Goal: Transaction & Acquisition: Purchase product/service

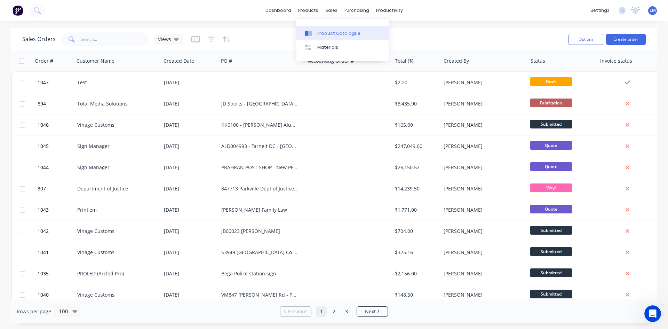
click at [320, 36] on div "Product Catalogue" at bounding box center [339, 33] width 43 height 6
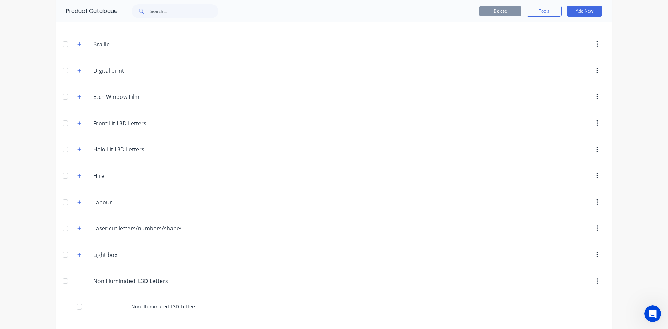
scroll to position [104, 0]
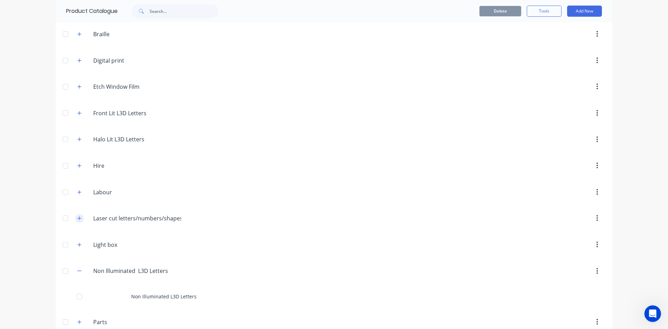
click at [77, 219] on icon "button" at bounding box center [79, 218] width 4 height 5
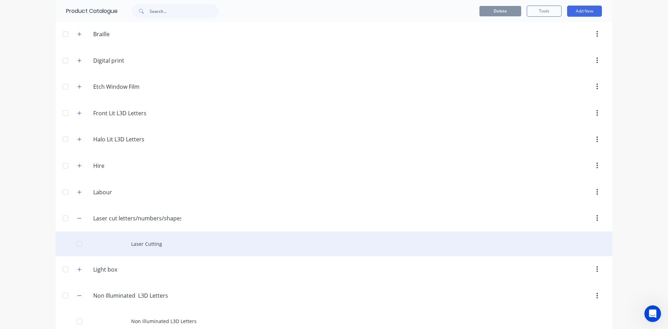
click at [153, 241] on div "Laser Cutting" at bounding box center [334, 244] width 557 height 25
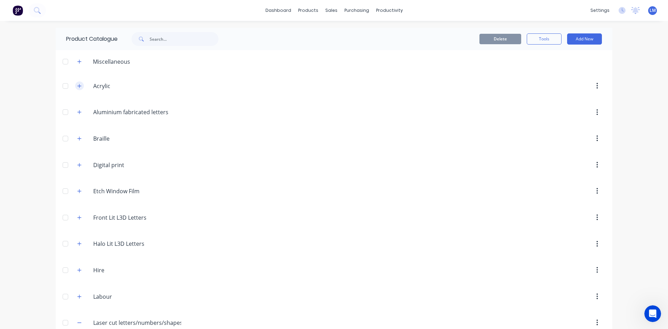
click at [78, 86] on icon "button" at bounding box center [80, 86] width 4 height 4
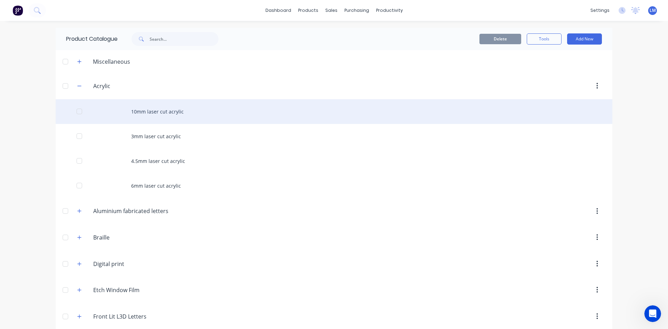
click at [162, 114] on div "10mm laser cut acrylic" at bounding box center [334, 111] width 557 height 25
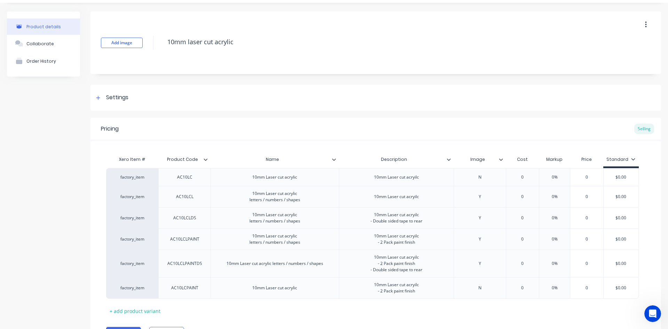
scroll to position [57, 0]
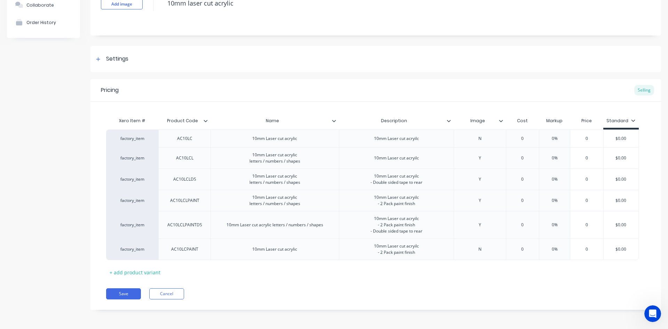
click at [501, 121] on icon at bounding box center [501, 121] width 4 height 2
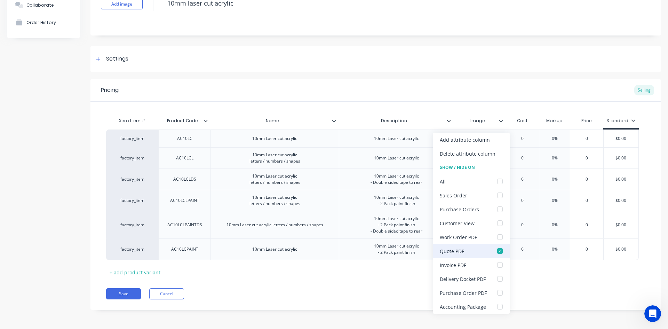
click at [497, 251] on div at bounding box center [500, 251] width 14 height 14
click at [513, 101] on div "Pricing Selling" at bounding box center [376, 90] width 571 height 23
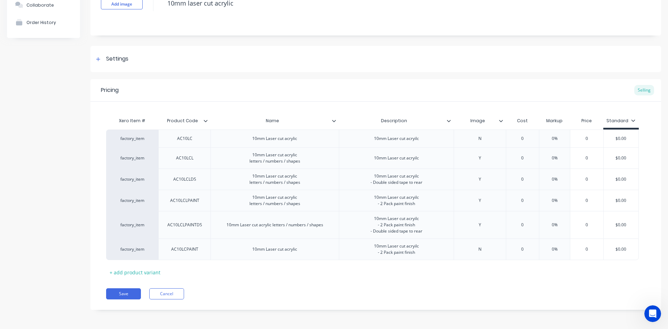
click at [501, 120] on icon at bounding box center [501, 121] width 4 height 4
click at [128, 291] on button "Save" at bounding box center [123, 293] width 35 height 11
type textarea "x"
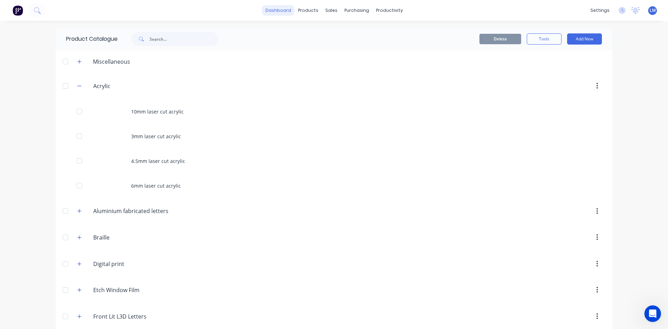
click at [283, 14] on link "dashboard" at bounding box center [278, 10] width 33 height 10
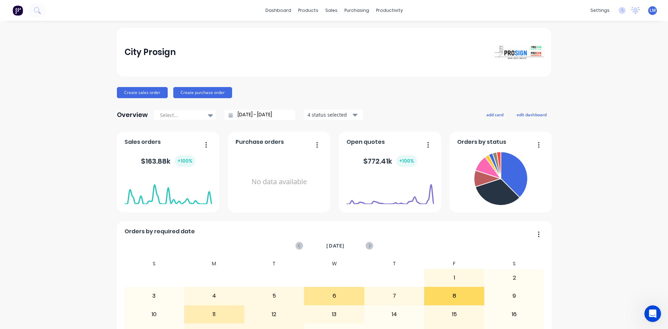
click at [144, 94] on button "Create sales order" at bounding box center [142, 92] width 51 height 11
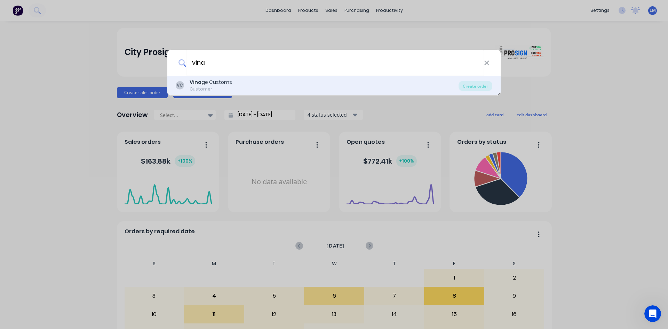
type input "vina"
click at [251, 91] on div "[PERSON_NAME] ge Customs Customer" at bounding box center [317, 86] width 283 height 14
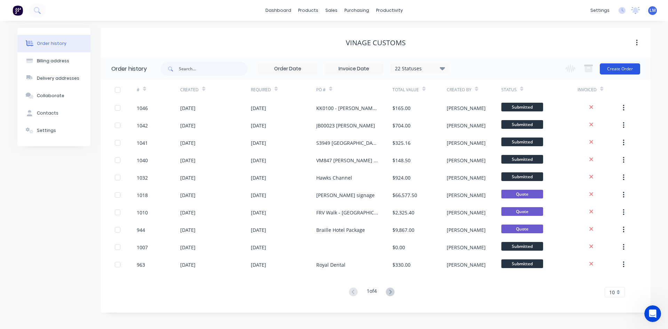
click at [618, 67] on button "Create Order" at bounding box center [620, 68] width 40 height 11
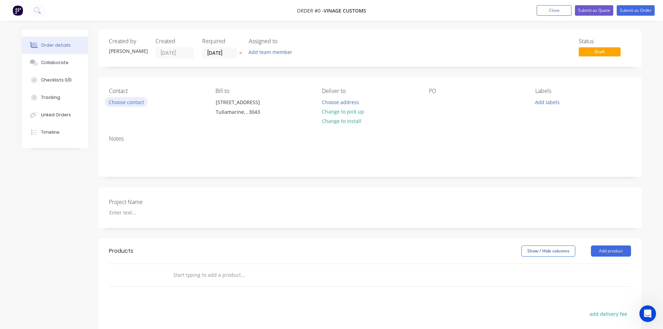
click at [141, 102] on button "Choose contact" at bounding box center [126, 101] width 43 height 9
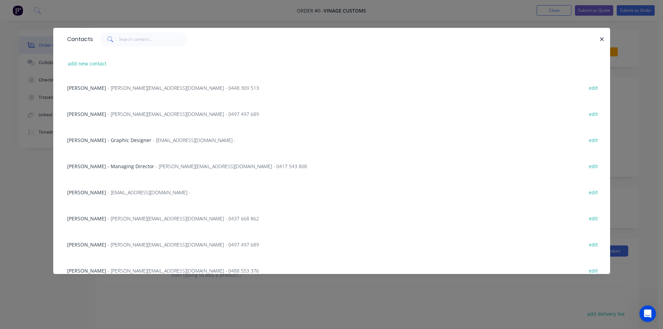
scroll to position [104, 0]
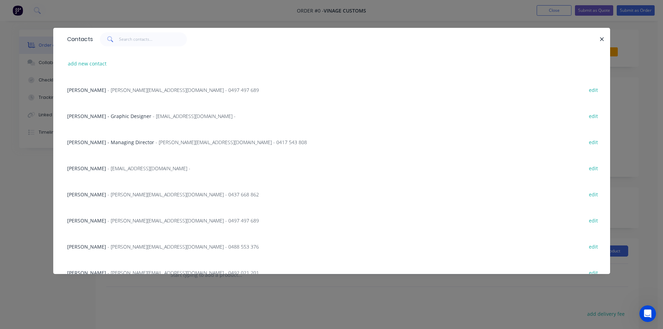
click at [108, 169] on span "- [EMAIL_ADDRESS][DOMAIN_NAME] -" at bounding box center [149, 168] width 83 height 7
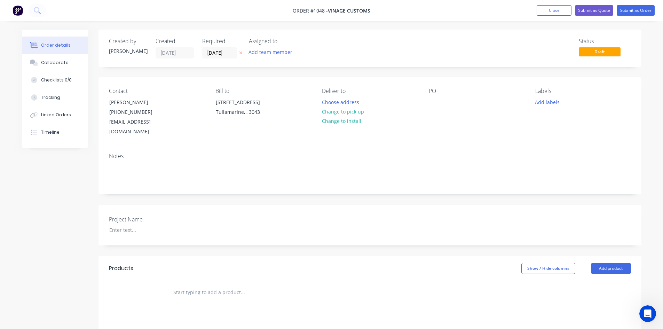
drag, startPoint x: 351, startPoint y: 111, endPoint x: 374, endPoint y: 109, distance: 22.8
click at [351, 111] on button "Change to pick up" at bounding box center [342, 111] width 49 height 9
click at [433, 103] on div at bounding box center [434, 102] width 11 height 10
paste div
click at [602, 263] on button "Add product" at bounding box center [611, 268] width 40 height 11
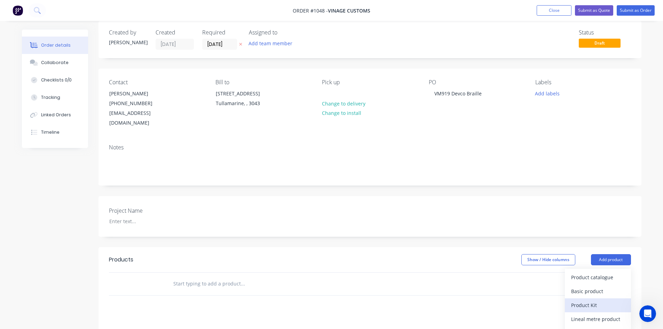
scroll to position [143, 0]
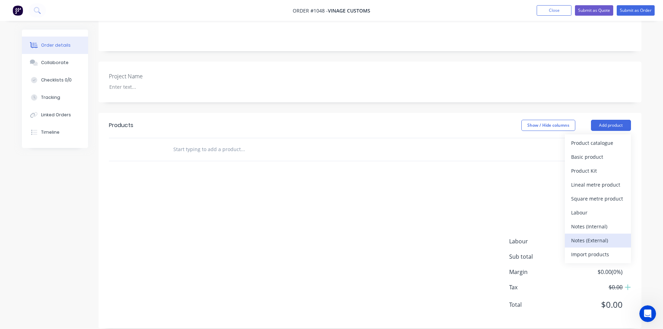
click at [592, 235] on div "Notes (External)" at bounding box center [598, 240] width 54 height 10
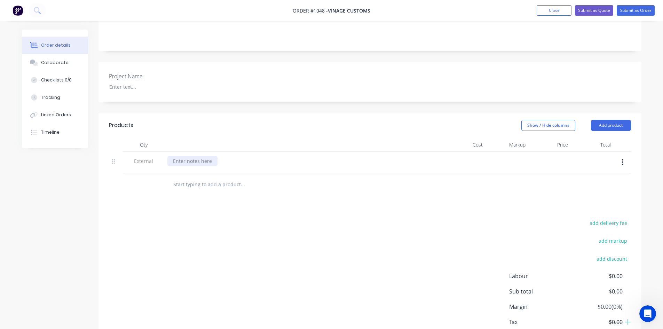
click at [190, 156] on div at bounding box center [192, 161] width 50 height 10
paste div
click at [196, 178] on input "text" at bounding box center [242, 185] width 139 height 14
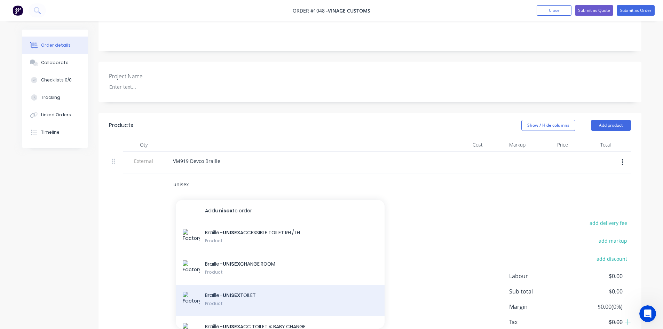
type input "unisex"
click at [241, 285] on div "Braille - UNISEX TOILET Product" at bounding box center [280, 300] width 209 height 31
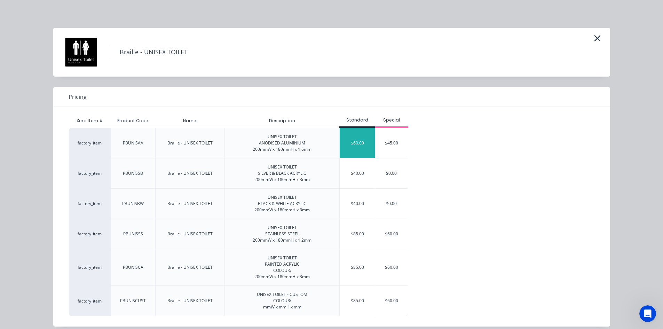
click at [366, 146] on div "$60.00" at bounding box center [357, 143] width 35 height 30
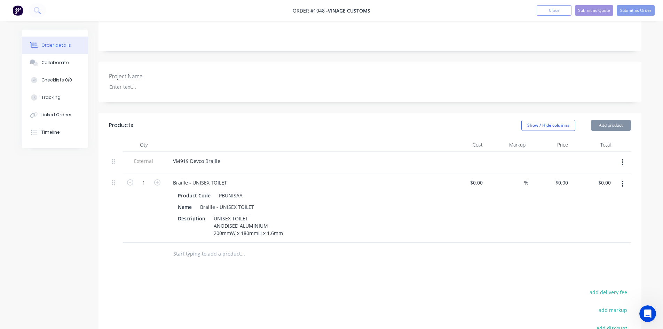
type input "$60.00"
click at [230, 178] on div "Braille - UNISEX TOILET" at bounding box center [199, 183] width 65 height 10
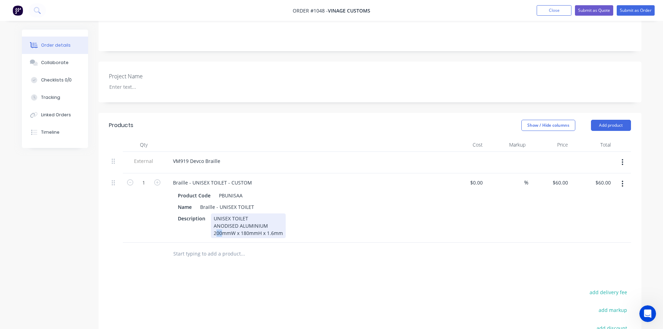
drag, startPoint x: 216, startPoint y: 224, endPoint x: 221, endPoint y: 224, distance: 5.2
click at [221, 224] on div "UNISEX TOILET ANODISED ALUMINIUM 200mmW x 180mmH x 1.6mm" at bounding box center [248, 225] width 75 height 25
click at [352, 247] on div at bounding box center [271, 254] width 209 height 14
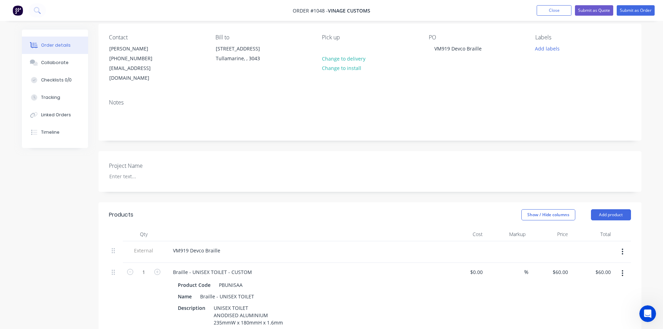
scroll to position [0, 0]
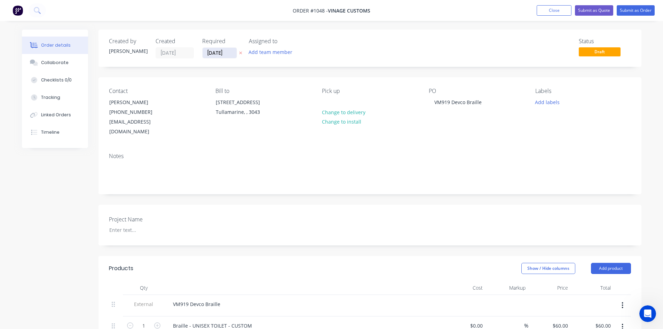
click at [232, 53] on input "[DATE]" at bounding box center [220, 53] width 34 height 10
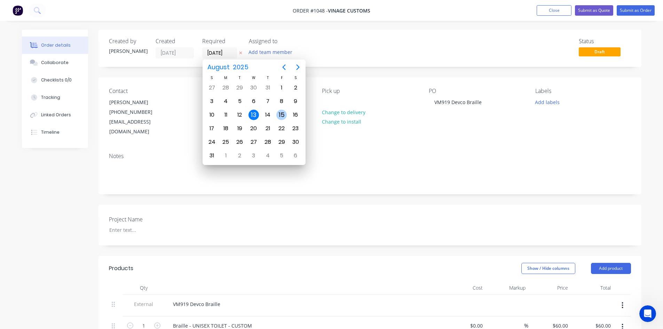
click at [279, 113] on div "15" at bounding box center [281, 115] width 10 height 10
type input "[DATE]"
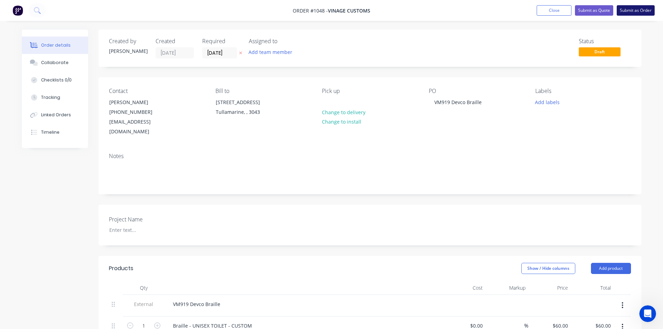
click at [636, 10] on button "Submit as Order" at bounding box center [636, 10] width 38 height 10
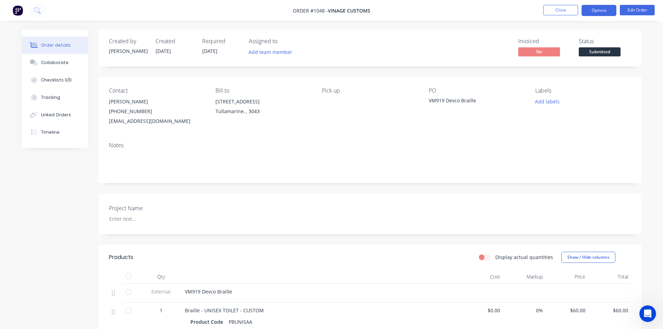
click at [603, 10] on button "Options" at bounding box center [599, 10] width 35 height 11
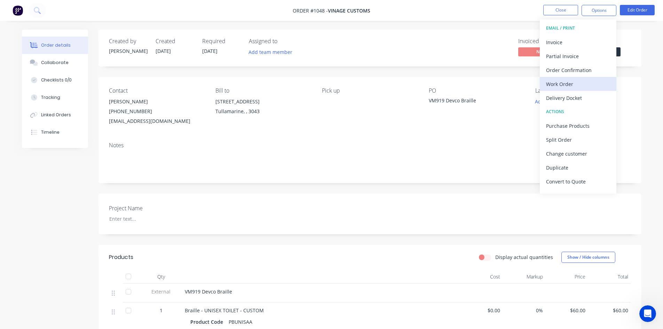
click at [571, 83] on div "Work Order" at bounding box center [578, 84] width 64 height 10
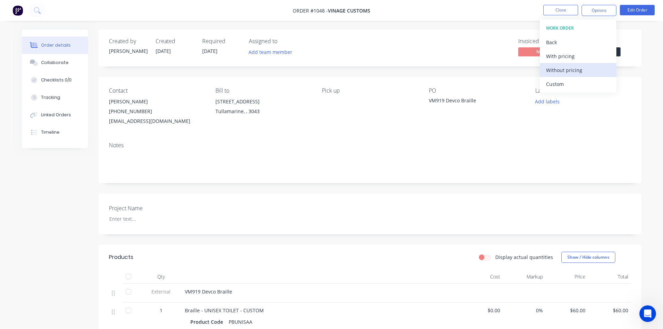
click at [568, 72] on div "Without pricing" at bounding box center [578, 70] width 64 height 10
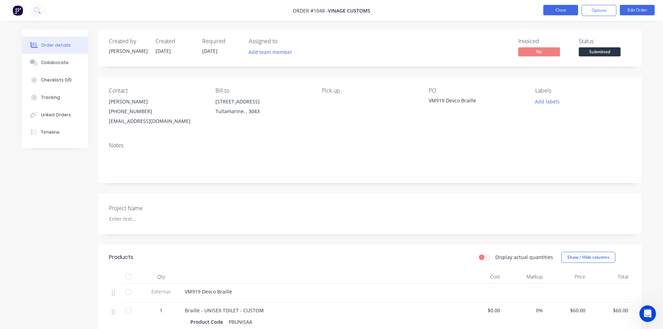
click at [568, 11] on button "Close" at bounding box center [561, 10] width 35 height 10
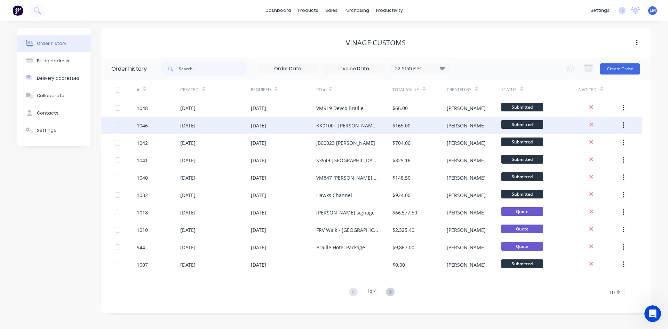
click at [360, 126] on div "KK0100 - [PERSON_NAME] Aluminium Panels" at bounding box center [347, 125] width 62 height 7
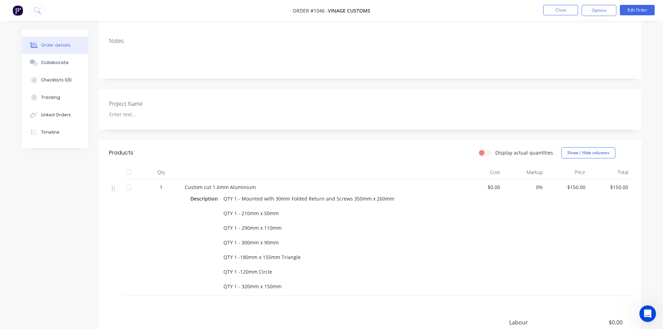
scroll to position [139, 0]
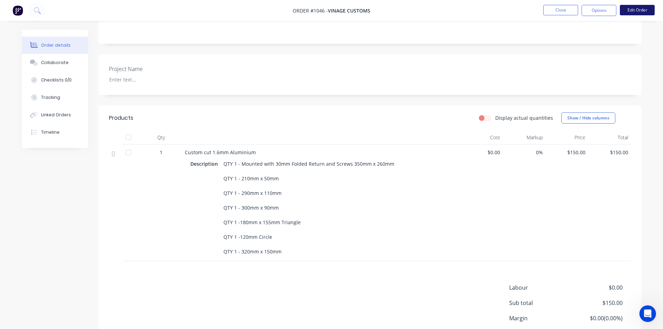
click at [639, 7] on button "Edit Order" at bounding box center [637, 10] width 35 height 10
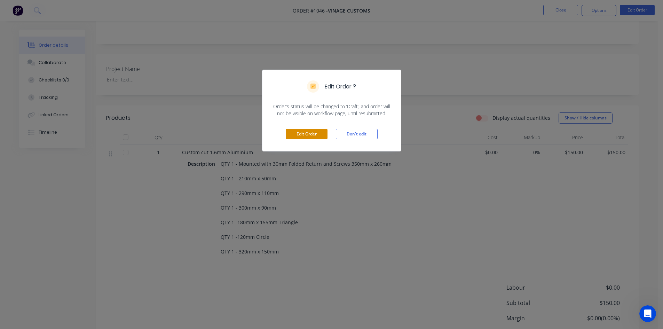
click at [313, 135] on button "Edit Order" at bounding box center [307, 134] width 42 height 10
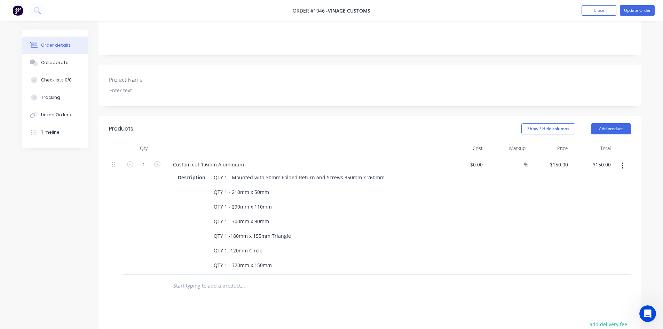
scroll to position [174, 0]
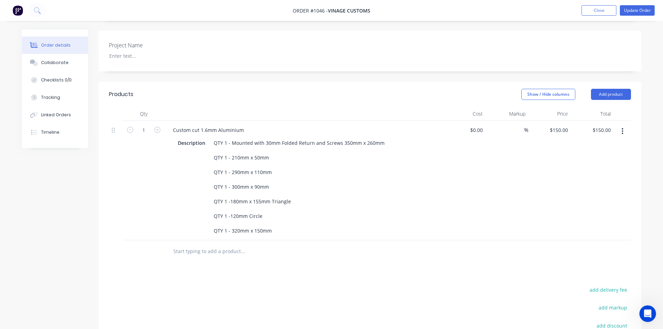
click at [232, 244] on input "text" at bounding box center [242, 251] width 139 height 14
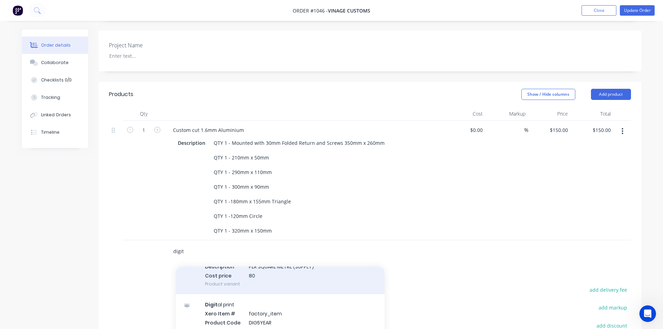
scroll to position [70, 0]
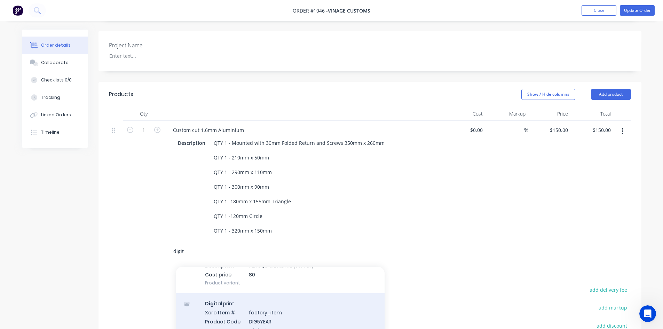
type input "digit"
click at [342, 309] on div "Digit al print Xero Item # factory_item Product Code DIG5YEAR Name Digit al Pri…" at bounding box center [280, 330] width 209 height 74
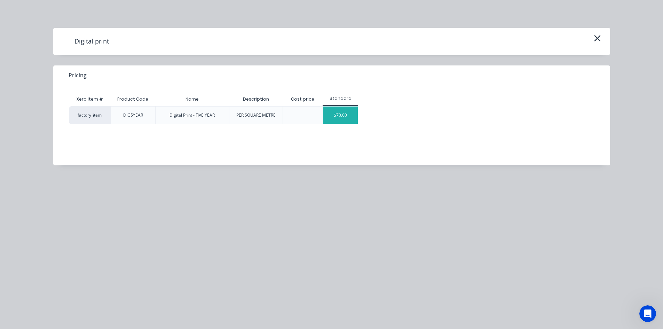
click at [333, 119] on div "$70.00" at bounding box center [340, 115] width 35 height 17
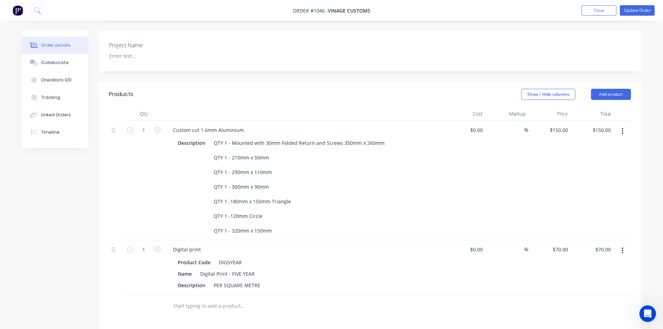
click at [510, 268] on div "%" at bounding box center [507, 267] width 43 height 55
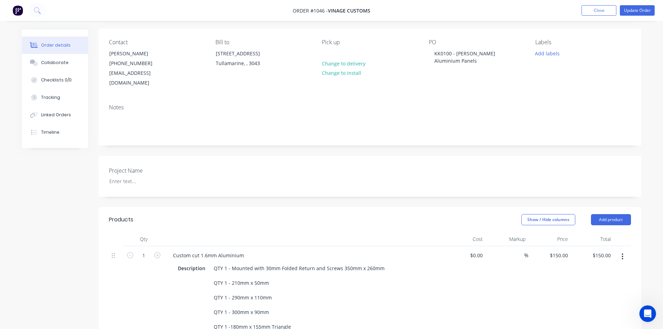
scroll to position [35, 0]
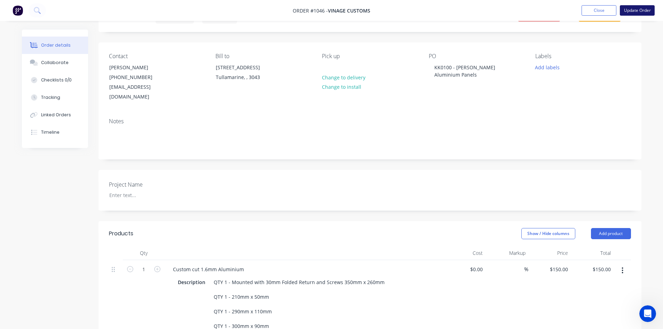
click at [641, 9] on button "Update Order" at bounding box center [637, 10] width 35 height 10
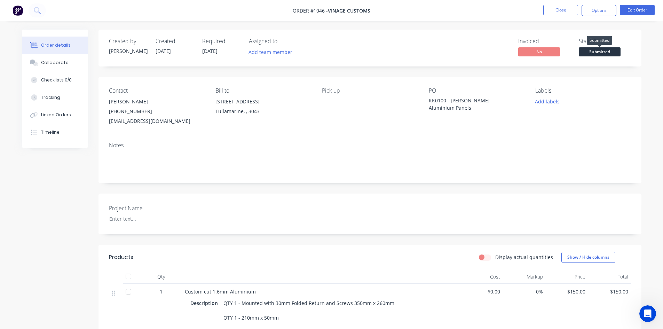
click at [601, 52] on span "Submitted" at bounding box center [600, 51] width 42 height 9
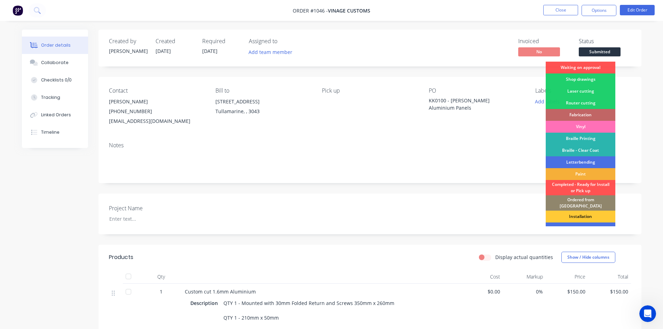
scroll to position [28, 0]
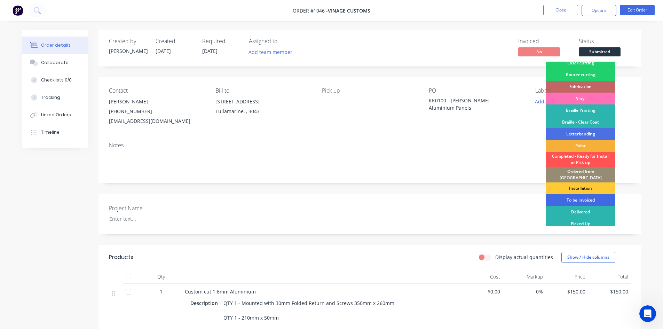
click at [583, 195] on div "To be invoiced" at bounding box center [581, 200] width 70 height 12
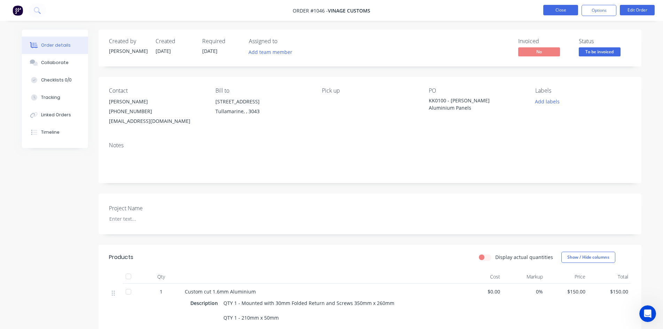
click at [566, 12] on button "Close" at bounding box center [561, 10] width 35 height 10
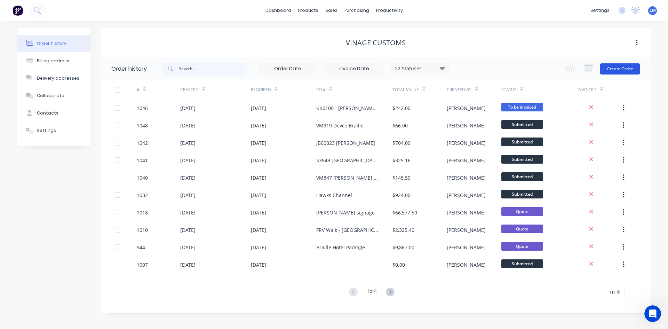
click at [618, 69] on button "Create Order" at bounding box center [620, 68] width 40 height 11
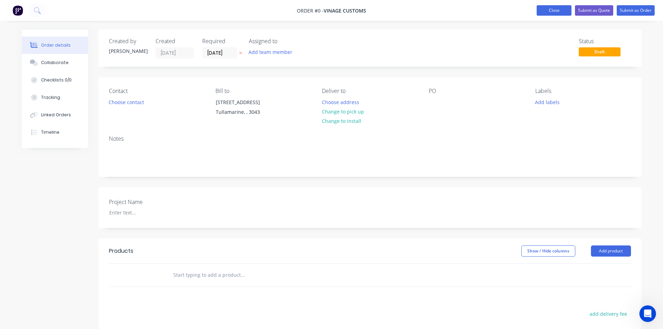
click at [552, 12] on button "Close" at bounding box center [554, 10] width 35 height 10
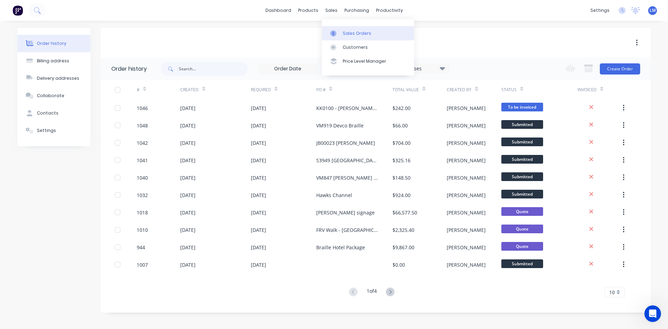
click at [349, 35] on div "Sales Orders" at bounding box center [357, 33] width 29 height 6
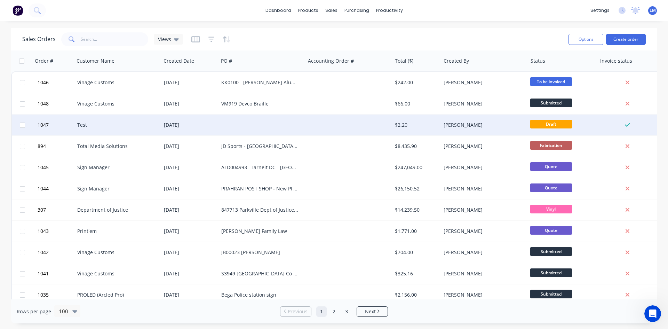
click at [216, 126] on div "[DATE]" at bounding box center [190, 125] width 52 height 7
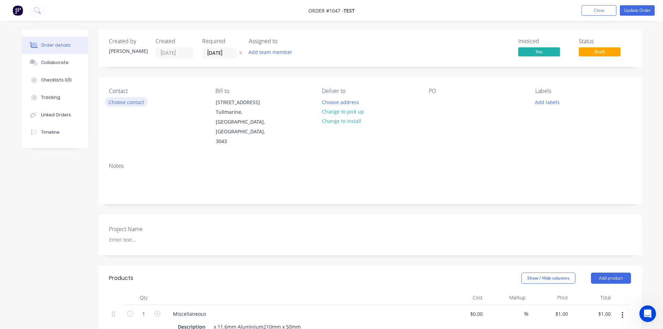
click at [140, 102] on button "Choose contact" at bounding box center [126, 101] width 43 height 9
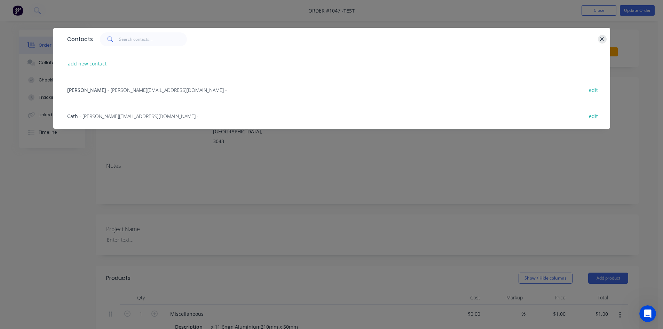
click at [600, 39] on icon "button" at bounding box center [602, 39] width 5 height 6
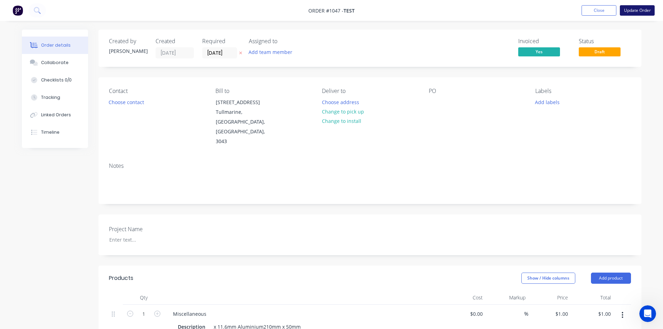
click at [637, 14] on button "Update Order" at bounding box center [637, 10] width 35 height 10
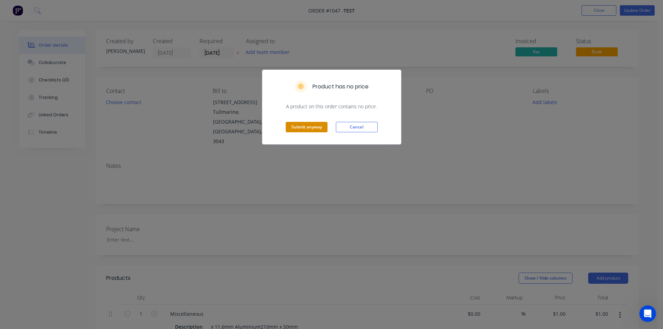
click at [319, 126] on button "Submit anyway" at bounding box center [307, 127] width 42 height 10
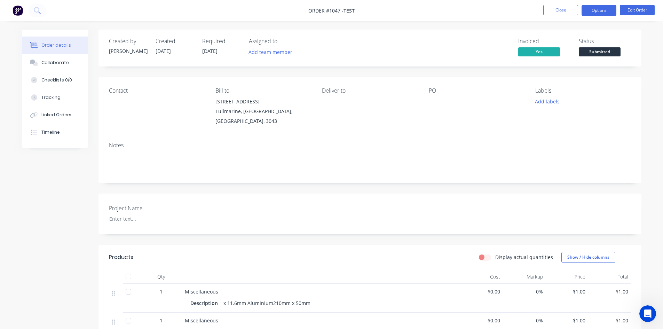
click at [598, 10] on button "Options" at bounding box center [599, 10] width 35 height 11
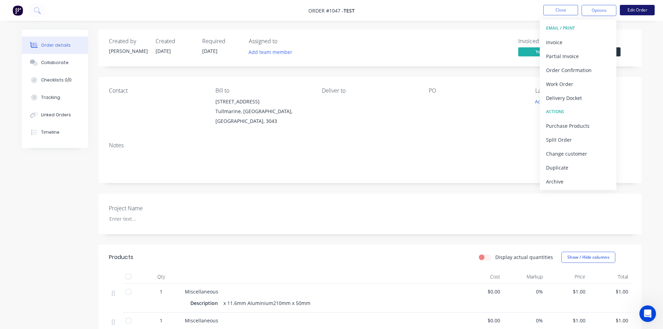
click at [634, 11] on button "Edit Order" at bounding box center [637, 10] width 35 height 10
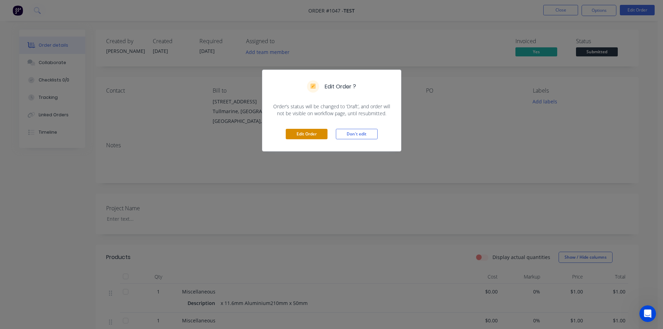
click at [319, 133] on button "Edit Order" at bounding box center [307, 134] width 42 height 10
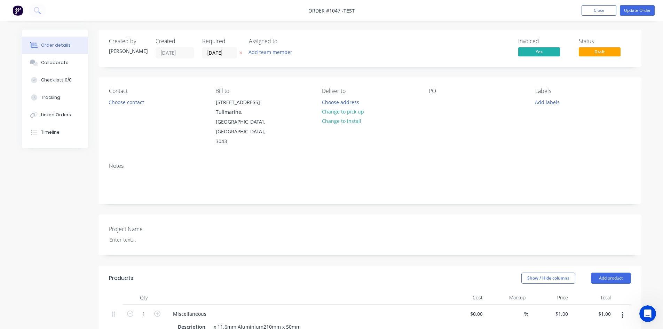
click at [345, 7] on span "Test" at bounding box center [349, 10] width 11 height 7
click at [352, 10] on span "Test" at bounding box center [349, 10] width 11 height 7
click at [598, 10] on button "Close" at bounding box center [599, 10] width 35 height 10
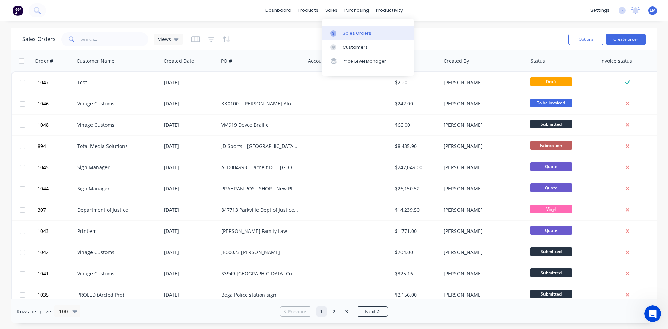
click at [341, 32] on div at bounding box center [335, 33] width 10 height 6
click at [357, 33] on div "Sales Orders" at bounding box center [357, 33] width 29 height 6
click at [124, 38] on input "text" at bounding box center [115, 39] width 68 height 14
click at [628, 42] on button "Create order" at bounding box center [627, 39] width 40 height 11
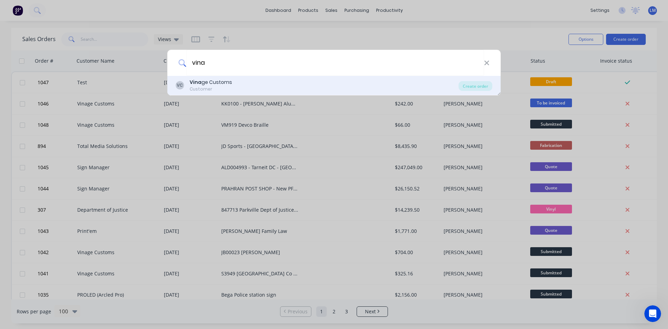
type input "vina"
click at [211, 85] on div "Vina ge Customs" at bounding box center [211, 82] width 42 height 7
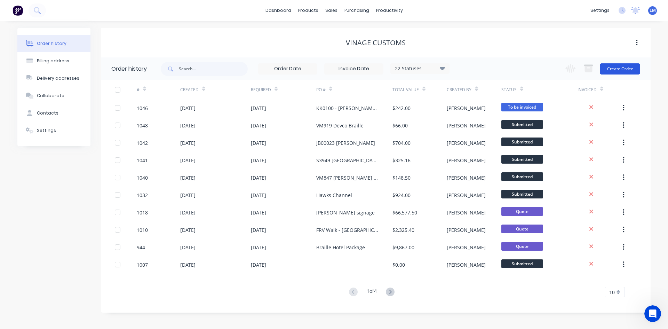
click at [621, 70] on button "Create Order" at bounding box center [620, 68] width 40 height 11
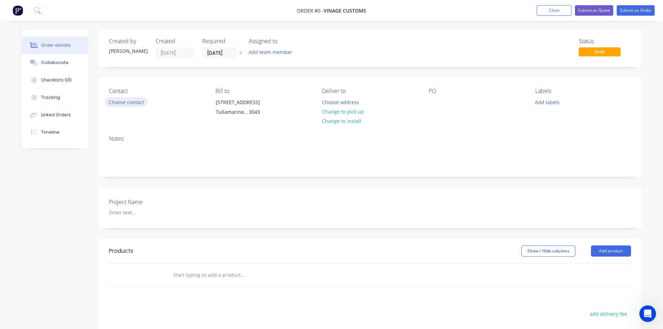
click at [136, 104] on button "Choose contact" at bounding box center [126, 101] width 43 height 9
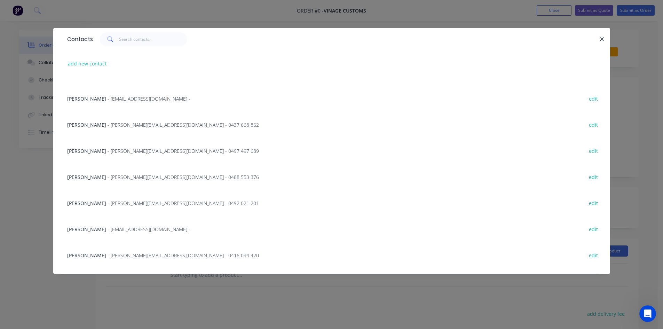
scroll to position [209, 0]
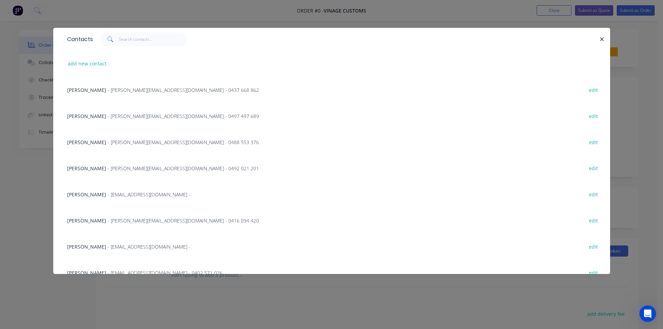
click at [115, 249] on span "- [EMAIL_ADDRESS][DOMAIN_NAME] -" at bounding box center [149, 246] width 83 height 7
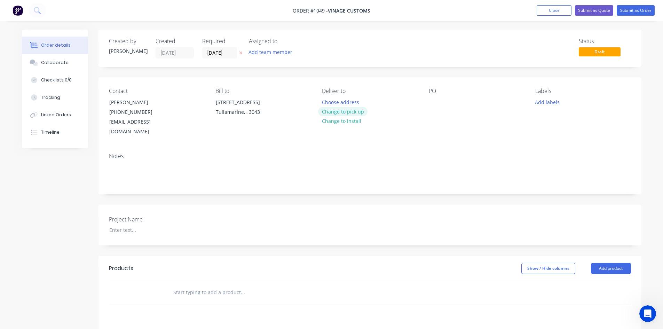
click at [339, 110] on button "Change to pick up" at bounding box center [342, 111] width 49 height 9
click at [430, 103] on div at bounding box center [434, 102] width 11 height 10
paste div
click at [613, 263] on button "Add product" at bounding box center [611, 268] width 40 height 11
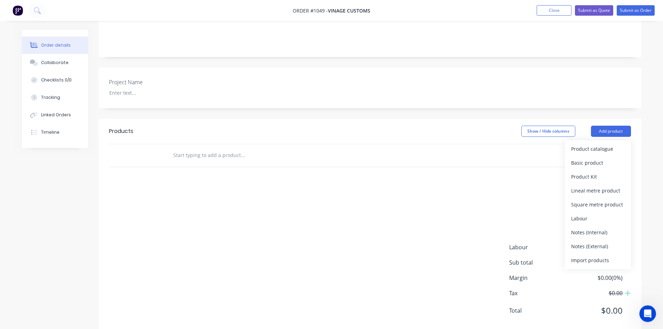
scroll to position [143, 0]
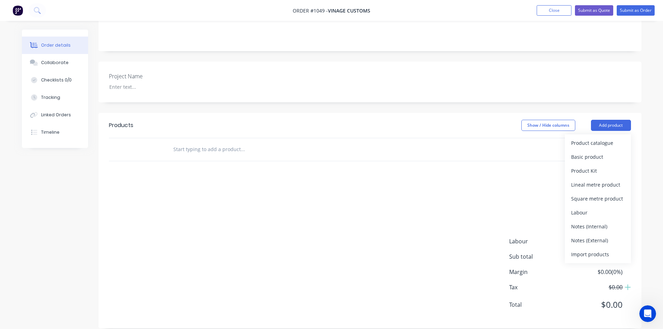
click at [140, 83] on div "Project Name" at bounding box center [370, 82] width 543 height 41
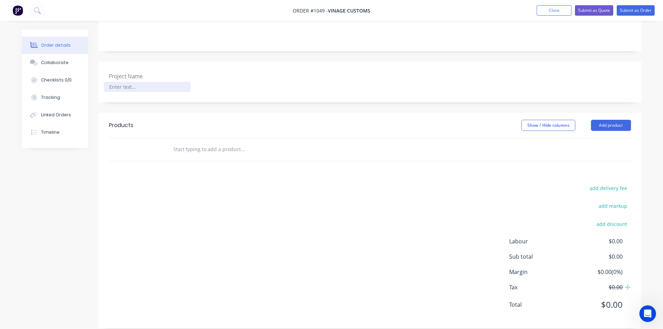
click at [132, 82] on div at bounding box center [147, 87] width 87 height 10
paste div
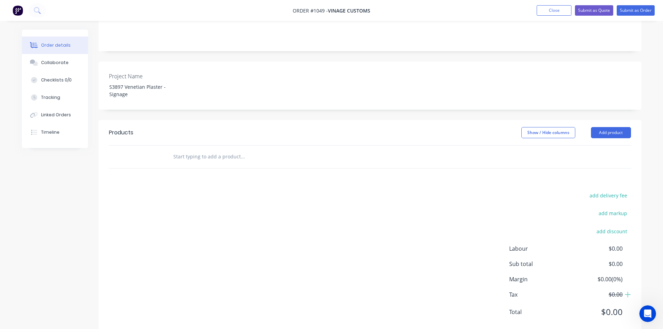
click at [202, 150] on input "text" at bounding box center [242, 157] width 139 height 14
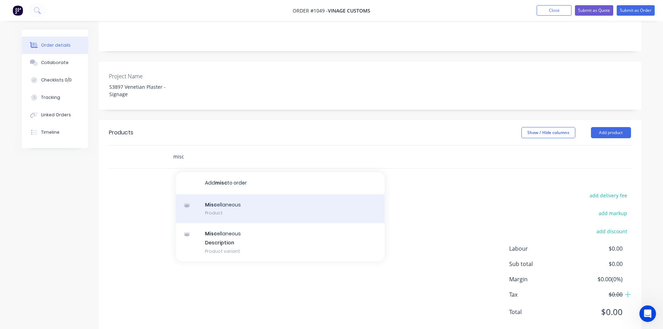
type input "misc"
click at [228, 194] on div "Misc ellaneous Product" at bounding box center [280, 208] width 209 height 29
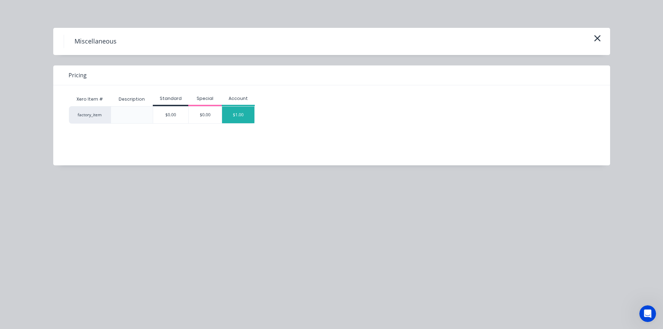
click at [234, 122] on div "$1.00" at bounding box center [238, 115] width 33 height 17
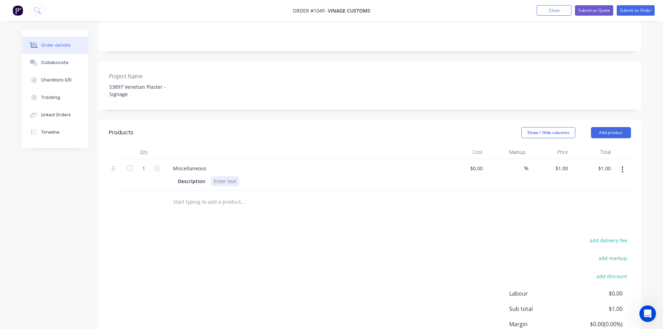
click at [222, 176] on div at bounding box center [225, 181] width 28 height 10
click at [186, 163] on div "Miscellaneous" at bounding box center [189, 168] width 45 height 10
drag, startPoint x: 209, startPoint y: 152, endPoint x: 163, endPoint y: 152, distance: 45.3
click at [163, 159] on div "1 Miscellaneous Description $0.00 $0.00 % $1.00 $1.00 $1.00 $1.00" at bounding box center [370, 175] width 522 height 32
paste div
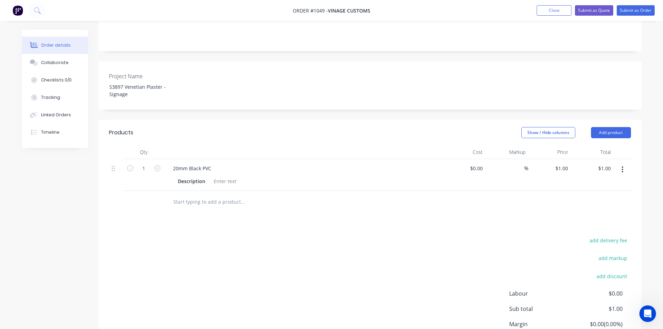
click at [248, 236] on div "add delivery fee add markup add discount Labour $0.00 Sub total $1.00 Margin $0…" at bounding box center [370, 303] width 522 height 134
click at [219, 176] on div at bounding box center [225, 181] width 28 height 10
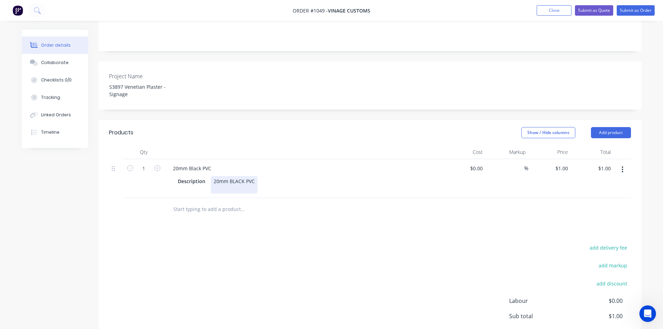
click at [257, 176] on div "20mm BLACK PVC" at bounding box center [234, 184] width 47 height 17
click at [302, 218] on div "Products Show / Hide columns Add product Qty Cost Markup Price Total 1 20mm Bla…" at bounding box center [370, 254] width 543 height 268
click at [558, 159] on div "1 1" at bounding box center [550, 178] width 43 height 39
type input "$70.00"
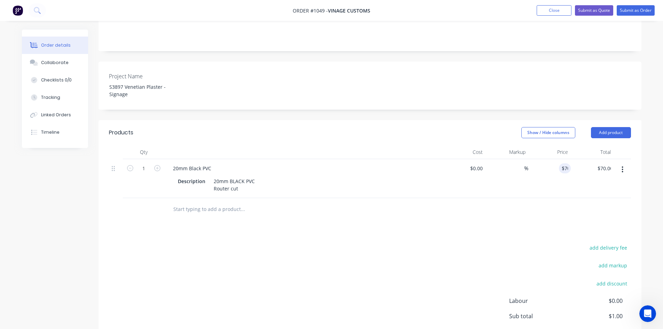
click at [478, 204] on div "Products Show / Hide columns Add product Qty Cost Markup Price Total 1 20mm Bla…" at bounding box center [370, 254] width 543 height 268
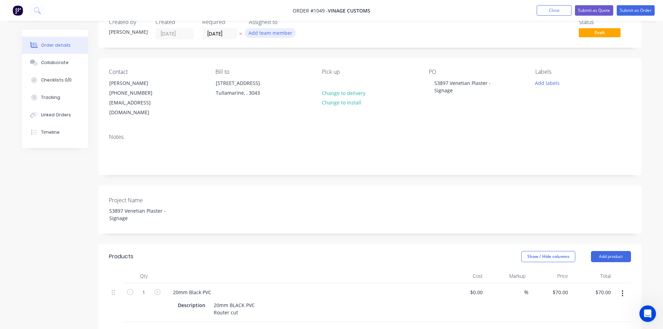
scroll to position [0, 0]
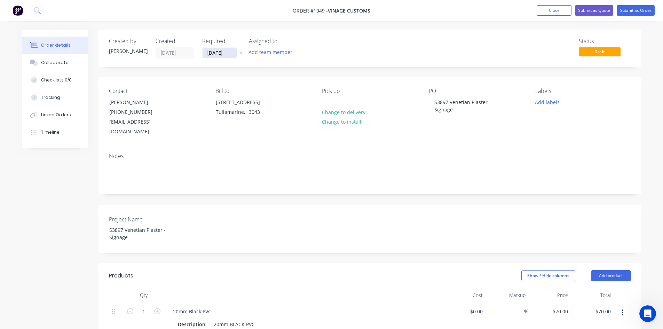
click at [223, 50] on input "[DATE]" at bounding box center [220, 53] width 34 height 10
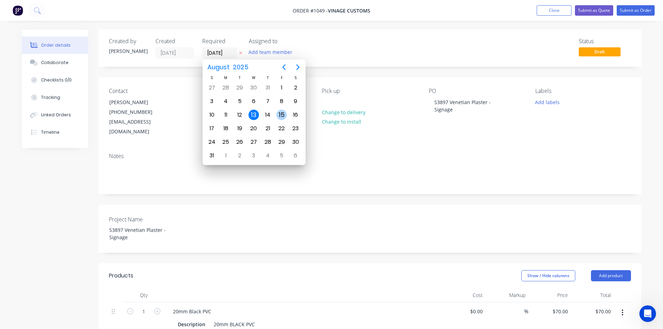
click at [282, 111] on div "15" at bounding box center [281, 115] width 10 height 10
type input "[DATE]"
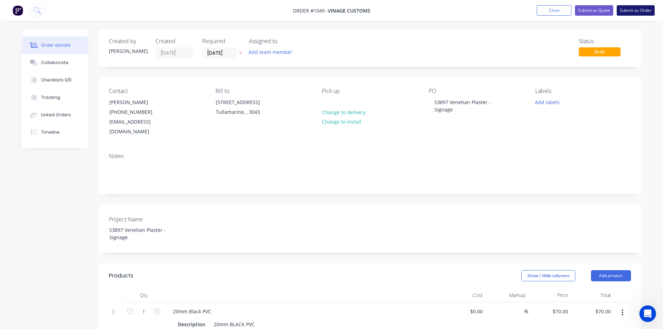
click at [637, 13] on button "Submit as Order" at bounding box center [636, 10] width 38 height 10
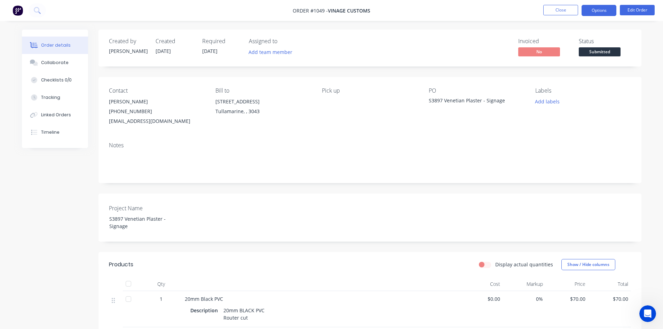
click at [597, 14] on button "Options" at bounding box center [599, 10] width 35 height 11
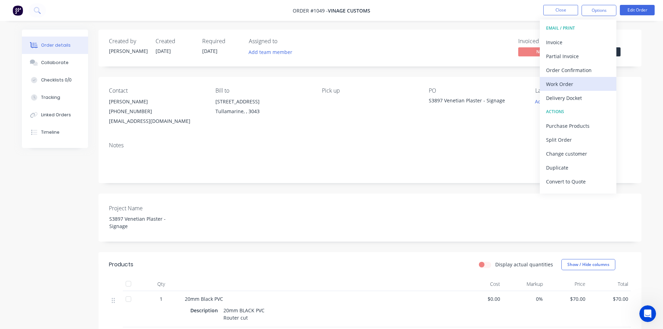
click at [576, 84] on div "Work Order" at bounding box center [578, 84] width 64 height 10
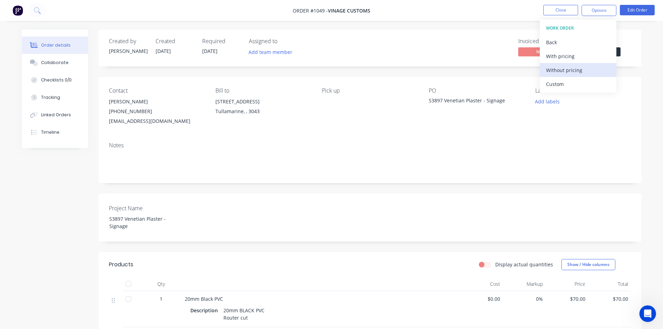
click at [571, 73] on div "Without pricing" at bounding box center [578, 70] width 64 height 10
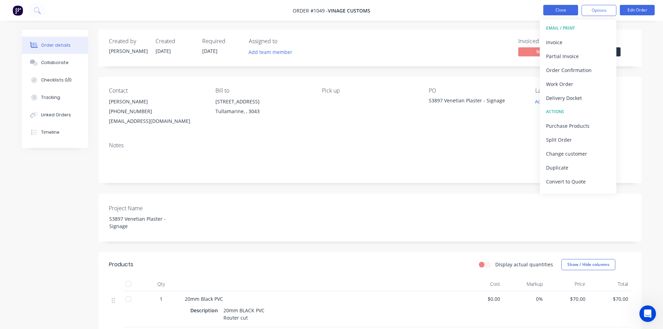
click at [563, 9] on button "Close" at bounding box center [561, 10] width 35 height 10
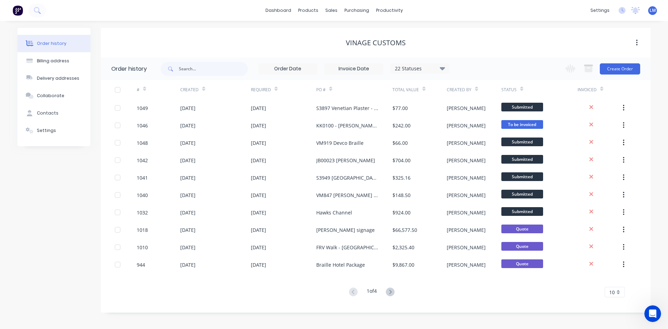
click at [458, 42] on div "Vinage Customs" at bounding box center [376, 43] width 550 height 8
click at [345, 33] on div "Sales Orders" at bounding box center [357, 33] width 29 height 6
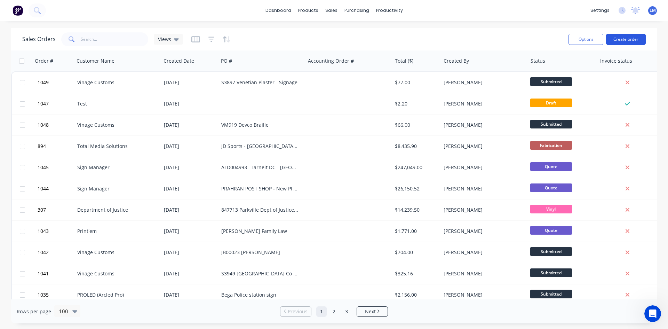
click at [626, 40] on button "Create order" at bounding box center [627, 39] width 40 height 11
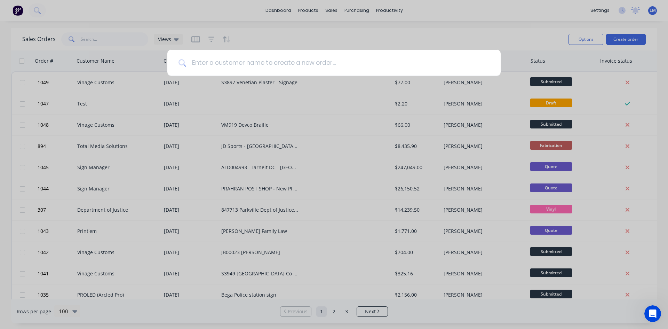
click at [277, 63] on input at bounding box center [338, 63] width 304 height 26
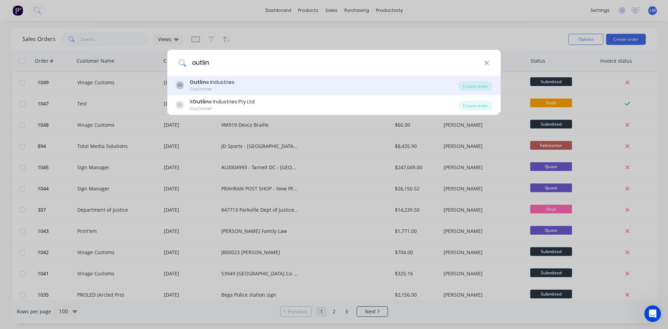
type input "outlin"
click at [233, 83] on div "OI Outlin e Industries Customer" at bounding box center [317, 86] width 283 height 14
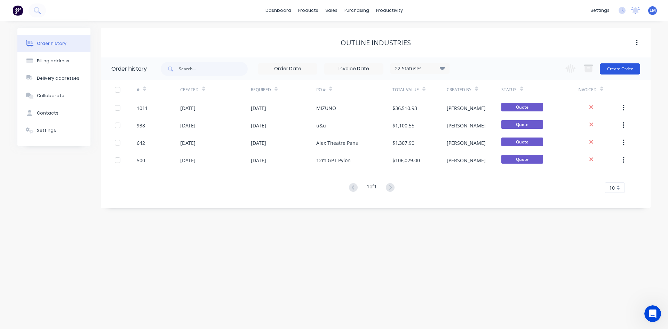
click at [628, 65] on button "Create Order" at bounding box center [620, 68] width 40 height 11
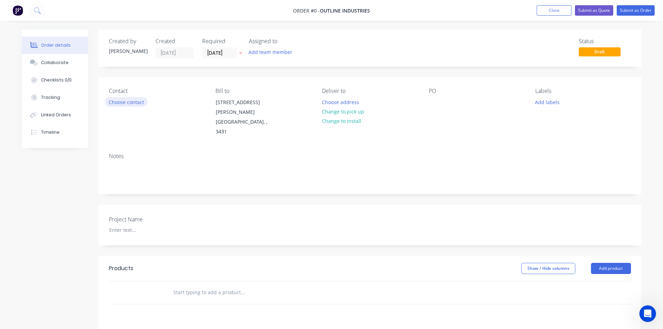
click at [135, 101] on button "Choose contact" at bounding box center [126, 101] width 43 height 9
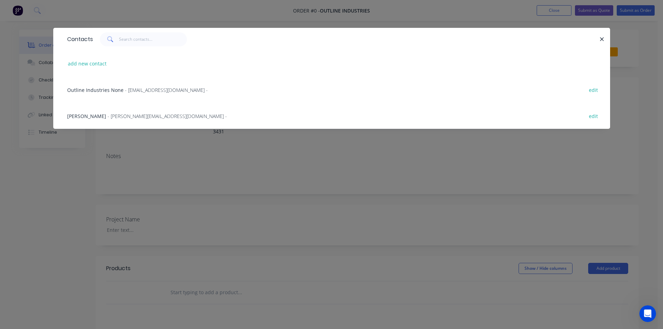
click at [108, 118] on span "- [PERSON_NAME][EMAIL_ADDRESS][DOMAIN_NAME] -" at bounding box center [167, 116] width 119 height 7
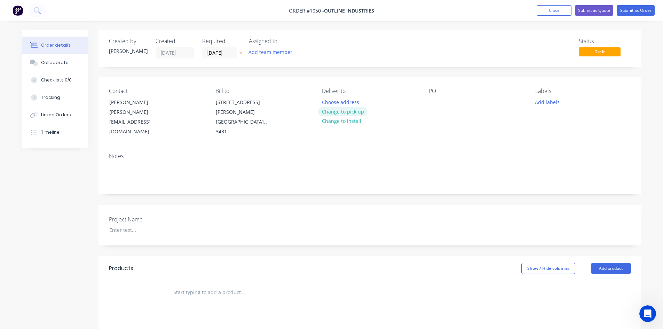
click at [345, 110] on button "Change to pick up" at bounding box center [342, 111] width 49 height 9
click at [230, 54] on input "[DATE]" at bounding box center [220, 53] width 34 height 10
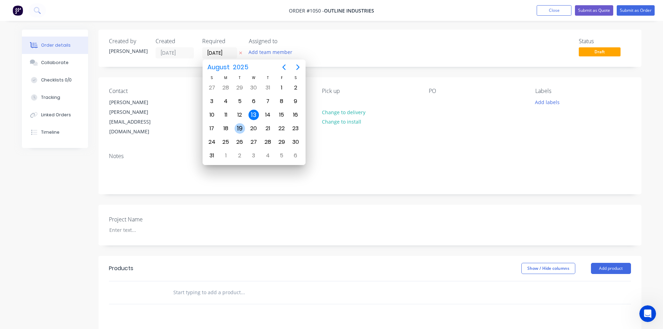
click at [236, 128] on div "19" at bounding box center [240, 128] width 10 height 10
type input "[DATE]"
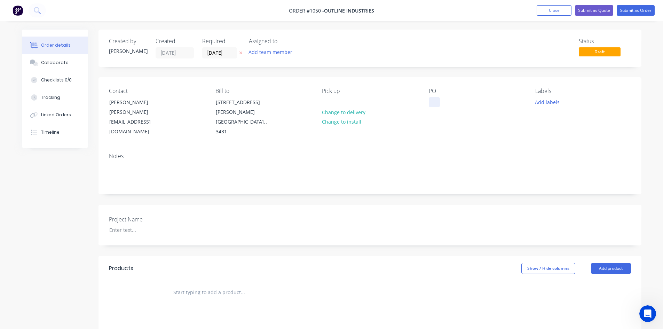
click at [435, 105] on div at bounding box center [434, 102] width 11 height 10
click at [227, 286] on input "text" at bounding box center [242, 293] width 139 height 14
click at [141, 225] on div at bounding box center [147, 230] width 87 height 10
click at [107, 225] on div "Graphics" at bounding box center [147, 230] width 87 height 10
click at [199, 256] on header "Products Show / Hide columns Add product" at bounding box center [370, 268] width 543 height 25
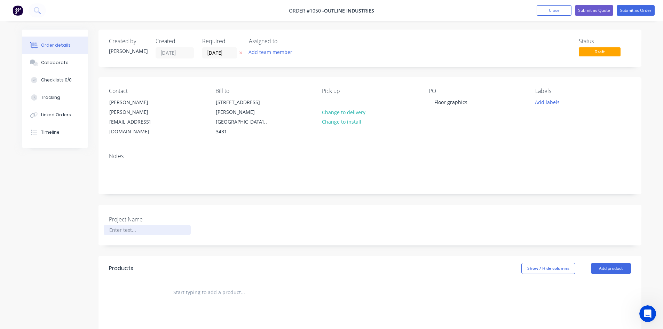
click at [134, 225] on div at bounding box center [147, 230] width 87 height 10
drag, startPoint x: 471, startPoint y: 100, endPoint x: 431, endPoint y: 101, distance: 40.1
click at [431, 101] on div "Floor graphics" at bounding box center [451, 102] width 44 height 10
copy div "Floor graphics"
click at [141, 225] on div at bounding box center [147, 230] width 87 height 10
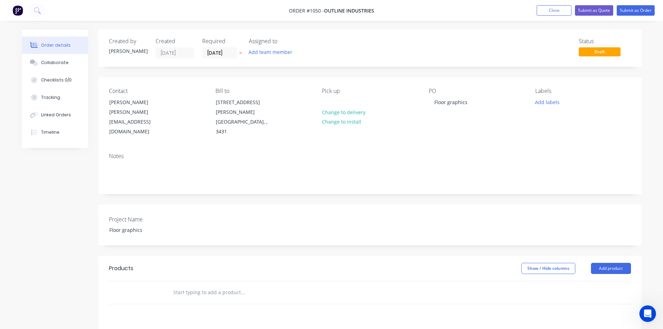
click at [294, 286] on input "text" at bounding box center [242, 293] width 139 height 14
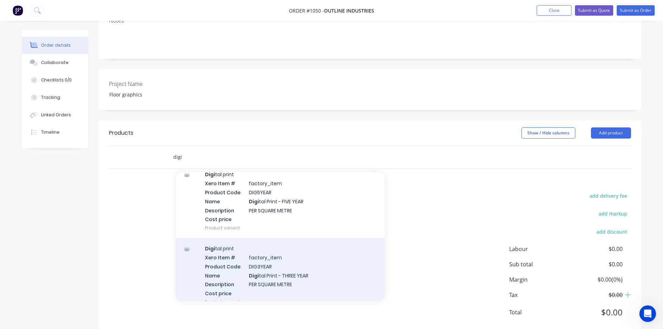
scroll to position [70, 0]
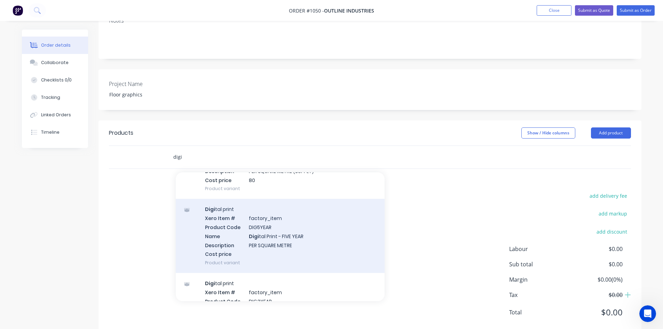
type input "digi"
click at [284, 208] on div "Digi tal print Xero Item # factory_item Product Code DIG5YEAR Name Digi tal Pri…" at bounding box center [280, 236] width 209 height 74
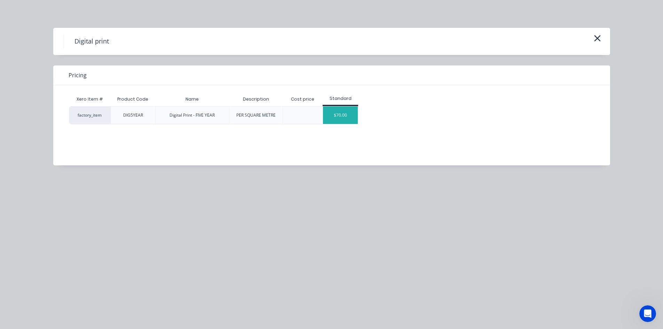
click at [342, 121] on div "$70.00" at bounding box center [340, 115] width 35 height 17
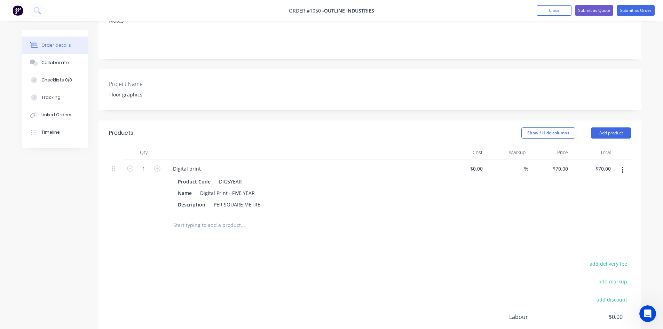
click at [334, 266] on div "add delivery fee add markup add discount Labour $0.00 Sub total $70.00 Margin $…" at bounding box center [370, 326] width 522 height 134
click at [249, 259] on div "add delivery fee add markup add discount Labour $0.00 Sub total $70.00 Margin $…" at bounding box center [370, 326] width 522 height 134
drag, startPoint x: 211, startPoint y: 186, endPoint x: 284, endPoint y: 186, distance: 72.8
click at [284, 200] on div "Description PER SQUARE METRE" at bounding box center [302, 205] width 255 height 10
paste div
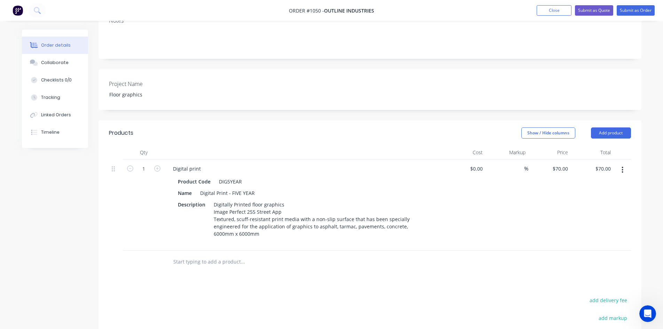
click at [305, 247] on div "Products Show / Hide columns Add product Qty Cost Markup Price Total 1 Digital …" at bounding box center [370, 280] width 543 height 320
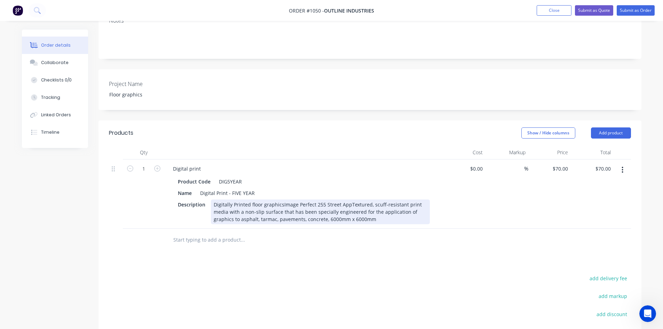
click at [347, 200] on div "Digitally Printed floor graphicsImage Perfect 255 Street AppTextured, scuff-res…" at bounding box center [320, 212] width 219 height 25
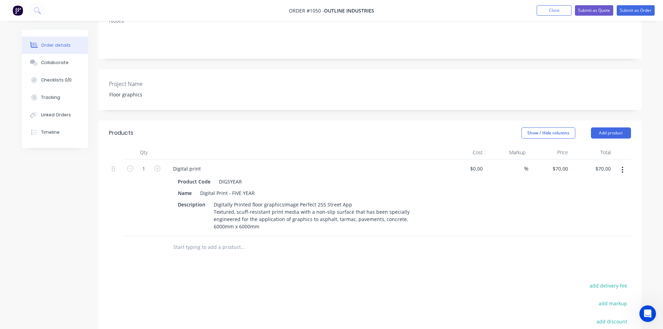
click at [347, 240] on div at bounding box center [290, 247] width 251 height 23
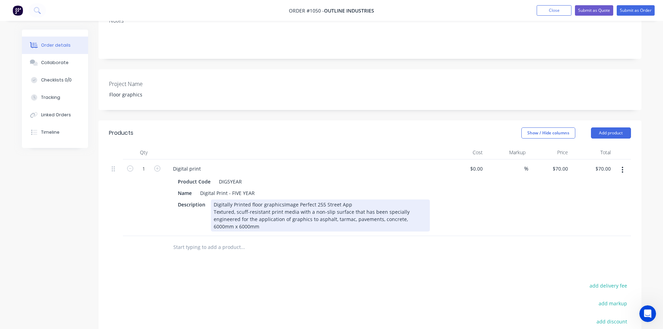
click at [403, 203] on div "Digitally Printed floor graphicsImage Perfect 255 Street App Textured, scuff-re…" at bounding box center [320, 216] width 219 height 32
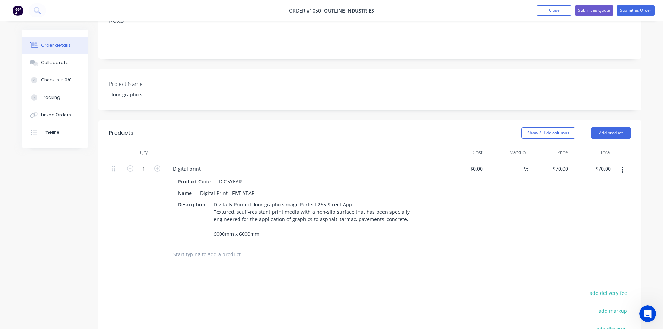
click at [350, 270] on div "Products Show / Hide columns Add product Qty Cost Markup Price Total 1 Digital …" at bounding box center [370, 276] width 543 height 313
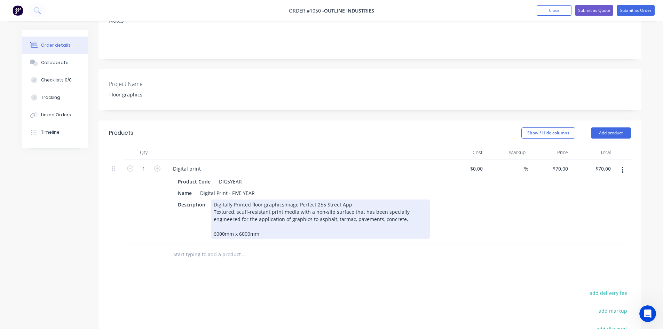
click at [281, 200] on div "Digitally Printed floor graphicsImage Perfect 255 Street App Textured, scuff-re…" at bounding box center [320, 219] width 219 height 39
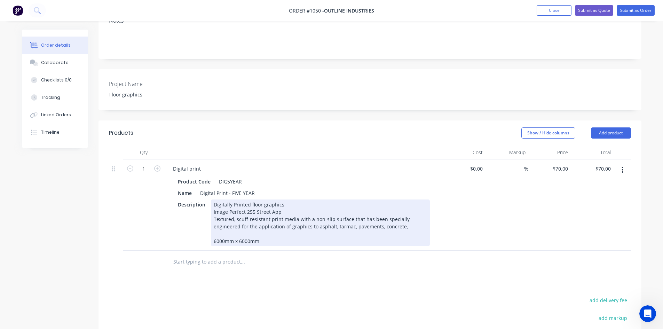
click at [292, 200] on div "Digitally Printed floor graphics Image Perfect 255 Street App Textured, scuff-r…" at bounding box center [320, 223] width 219 height 47
drag, startPoint x: 290, startPoint y: 188, endPoint x: 249, endPoint y: 188, distance: 40.7
click at [249, 200] on div "Digitally Printed floor graphics Image Perfect 255 Street App Textured, scuff-r…" at bounding box center [320, 223] width 219 height 47
copy div "floor graphics"
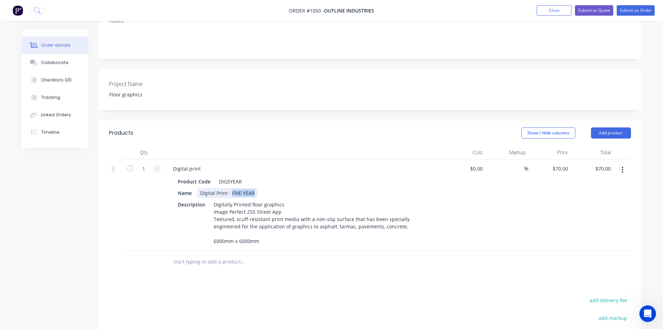
drag, startPoint x: 254, startPoint y: 173, endPoint x: 230, endPoint y: 176, distance: 23.8
click at [230, 188] on div "Digital Print - FIVE YEAR" at bounding box center [227, 193] width 60 height 10
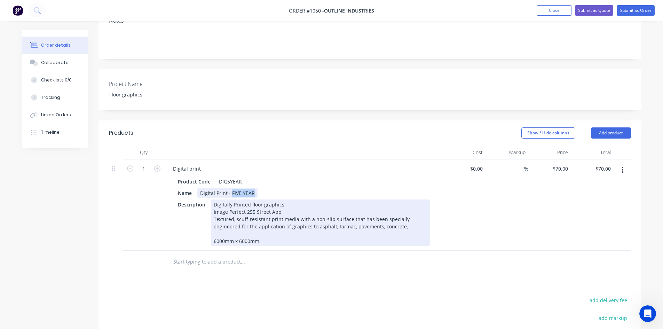
paste div
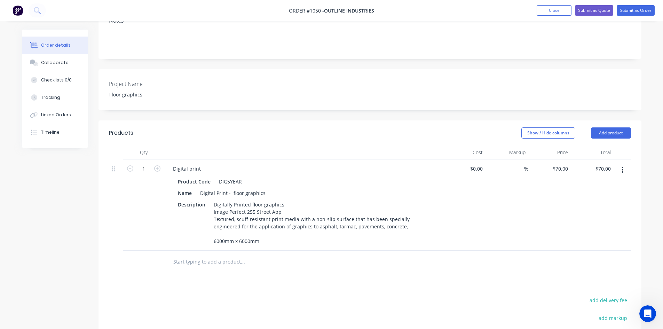
click at [322, 255] on div at bounding box center [271, 262] width 209 height 14
click at [482, 164] on input at bounding box center [482, 169] width 8 height 10
type input "$3,450.00"
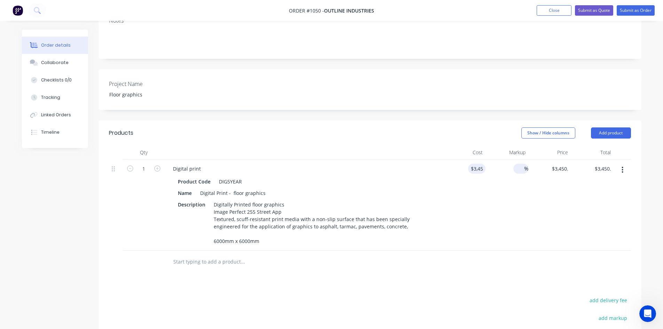
click at [519, 164] on input at bounding box center [520, 169] width 8 height 10
type input "35"
type input "$4,657.50"
click at [511, 196] on div "35 35 %" at bounding box center [507, 204] width 43 height 91
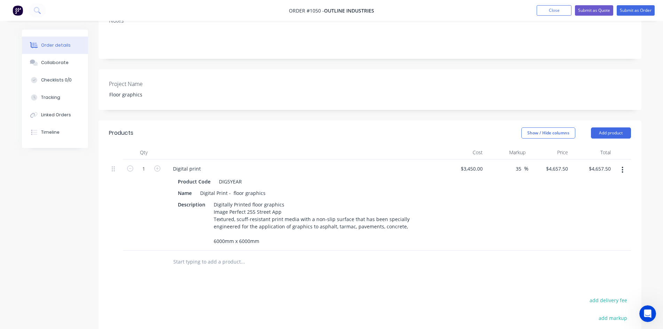
click at [317, 275] on div "Products Show / Hide columns Add product Qty Cost Markup Price Total 1 Digital …" at bounding box center [370, 280] width 543 height 320
click at [593, 8] on button "Submit as Quote" at bounding box center [594, 10] width 38 height 10
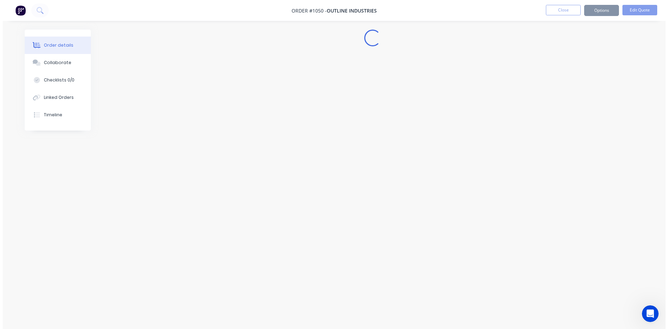
scroll to position [0, 0]
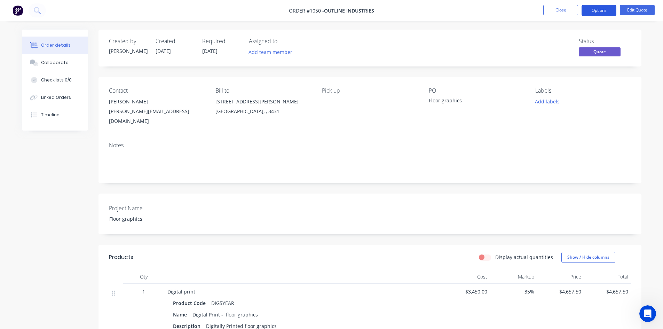
click at [594, 9] on button "Options" at bounding box center [599, 10] width 35 height 11
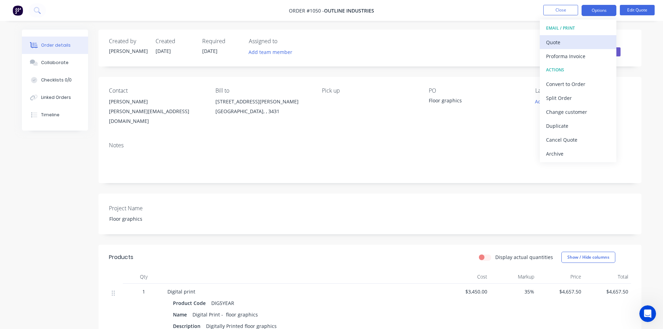
click at [580, 44] on div "Quote" at bounding box center [578, 42] width 64 height 10
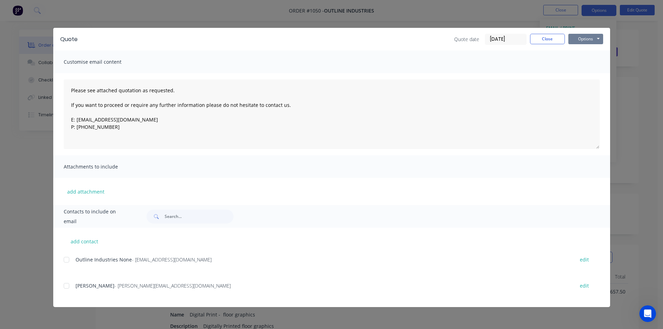
click at [586, 37] on button "Options" at bounding box center [586, 39] width 35 height 10
click at [590, 62] on button "Print" at bounding box center [591, 62] width 45 height 11
click at [545, 37] on button "Close" at bounding box center [547, 39] width 35 height 10
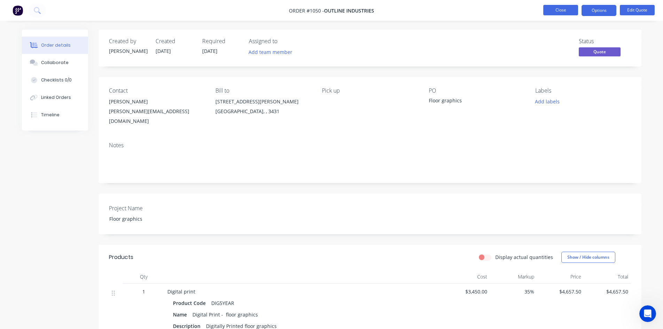
click at [559, 11] on button "Close" at bounding box center [561, 10] width 35 height 10
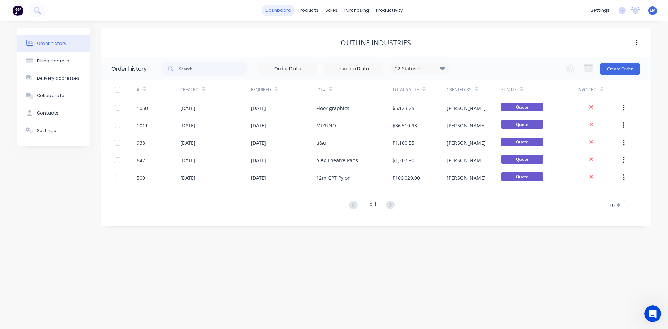
click at [287, 12] on link "dashboard" at bounding box center [278, 10] width 33 height 10
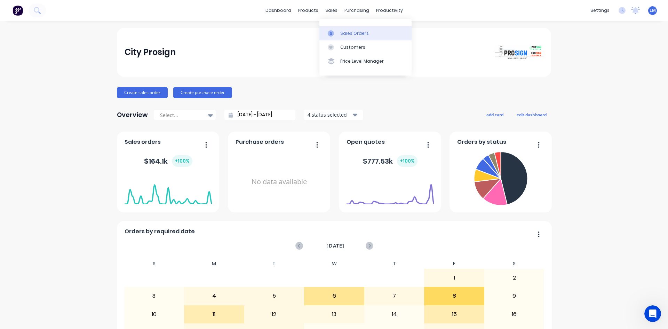
click at [345, 32] on div "Sales Orders" at bounding box center [355, 33] width 29 height 6
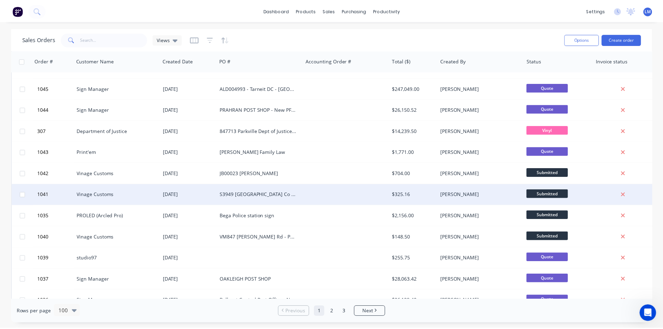
scroll to position [104, 0]
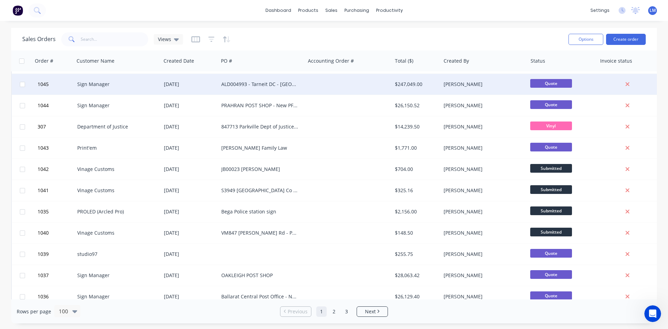
click at [330, 81] on div at bounding box center [348, 84] width 87 height 21
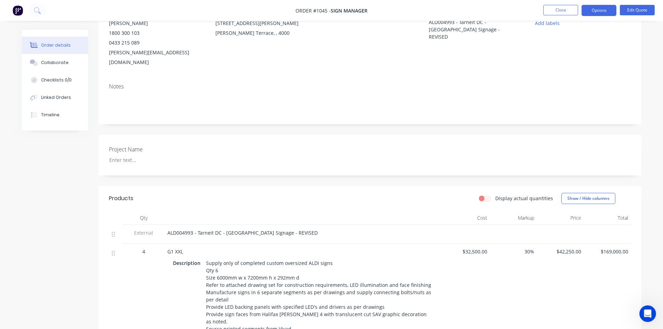
scroll to position [174, 0]
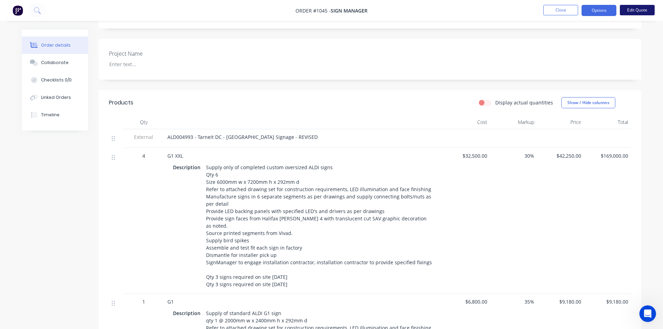
click at [639, 8] on button "Edit Quote" at bounding box center [637, 10] width 35 height 10
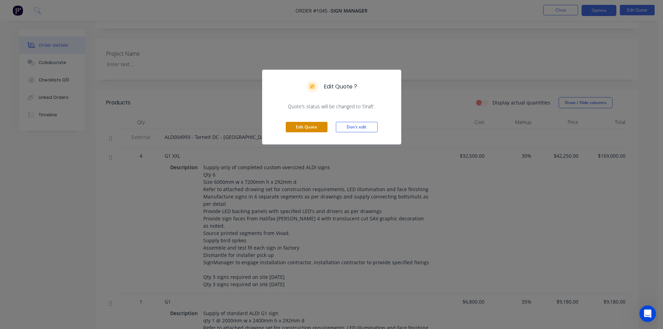
click at [301, 125] on button "Edit Quote" at bounding box center [307, 127] width 42 height 10
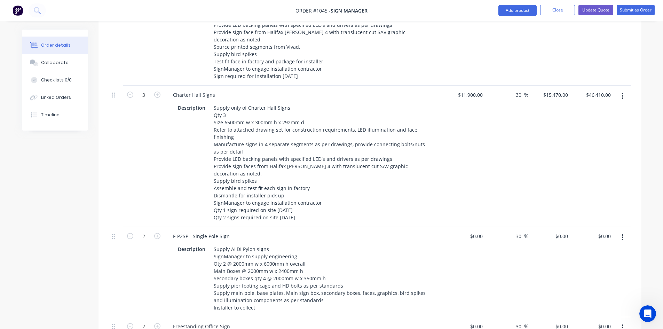
scroll to position [534, 0]
click at [478, 230] on input "0" at bounding box center [482, 235] width 8 height 10
type input "$11,600.00"
type input "$15,080.00"
type input "$30,160.00"
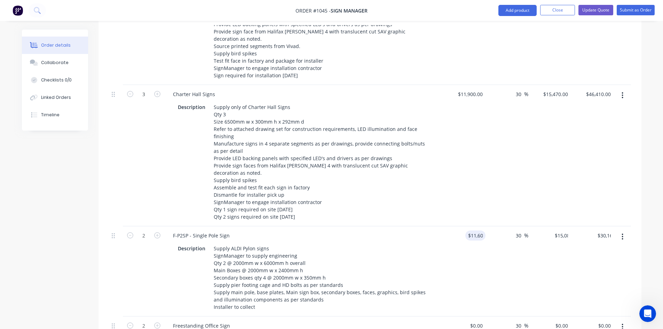
click at [529, 267] on div "$15,080.00 $0.00" at bounding box center [550, 271] width 43 height 90
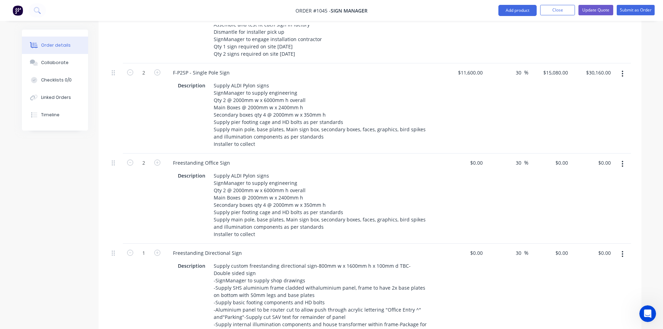
scroll to position [708, 0]
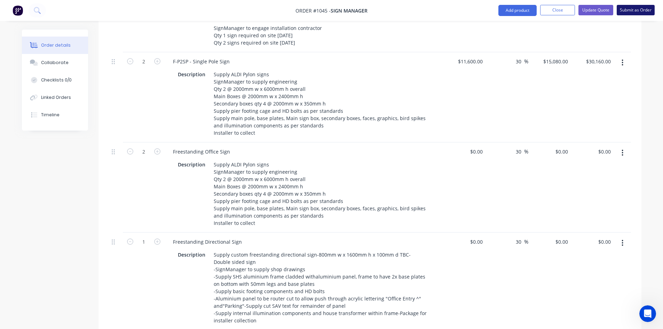
click at [631, 8] on button "Submit as Order" at bounding box center [636, 10] width 38 height 10
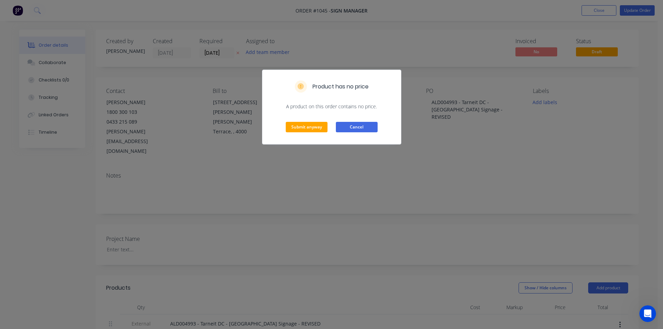
click at [365, 123] on button "Cancel" at bounding box center [357, 127] width 42 height 10
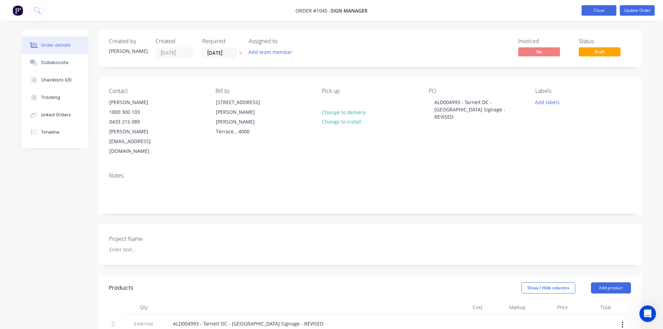
click at [604, 11] on button "Close" at bounding box center [599, 10] width 35 height 10
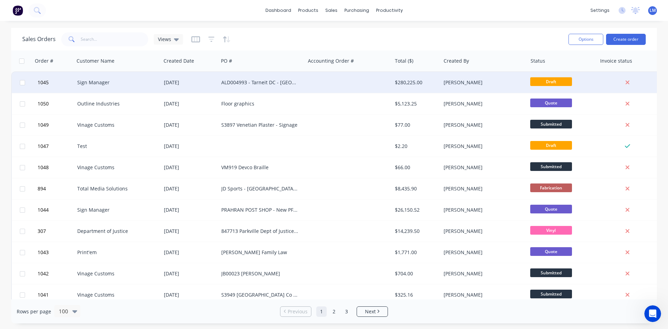
click at [252, 84] on div "ALD004993 - Tarneit DC - [GEOGRAPHIC_DATA] Signage - REVISED" at bounding box center [259, 82] width 77 height 7
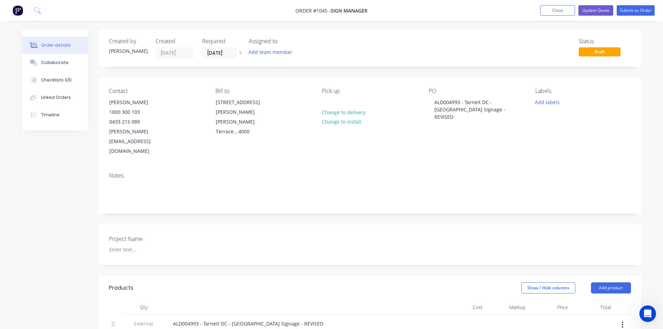
click at [350, 224] on div "Project Name" at bounding box center [370, 244] width 543 height 41
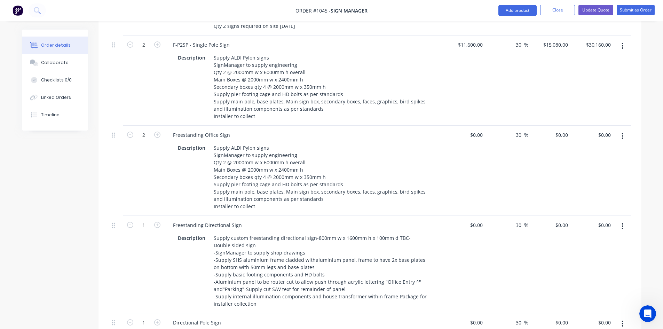
scroll to position [662, 0]
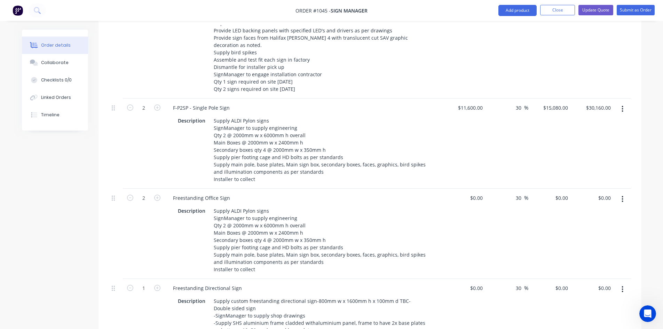
click at [476, 141] on div "$11,600.00 $11,600.00" at bounding box center [464, 144] width 43 height 90
click at [489, 208] on div "30 30 %" at bounding box center [507, 234] width 43 height 90
click at [465, 99] on div "11600 11600" at bounding box center [464, 144] width 43 height 90
click at [472, 103] on input "11600" at bounding box center [476, 108] width 17 height 10
type input "$1.00"
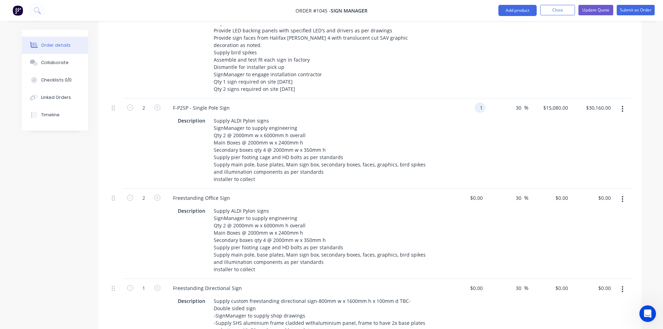
type input "$1.30"
type input "$2.60"
click at [491, 123] on div "30 30 %" at bounding box center [507, 144] width 43 height 90
click at [479, 103] on input "1" at bounding box center [478, 108] width 16 height 10
type input "$13,800.00"
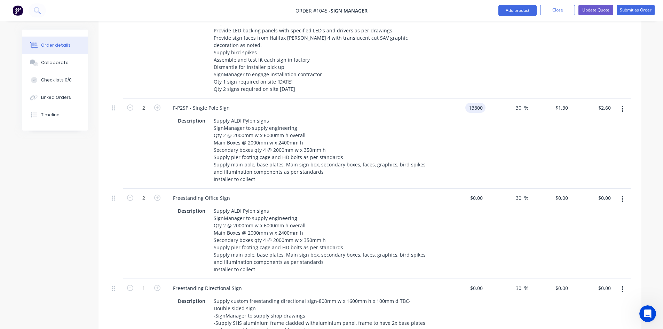
type input "$17,940.00"
type input "$35,880.00"
click at [485, 145] on div "$13,800.00 13800" at bounding box center [464, 144] width 43 height 90
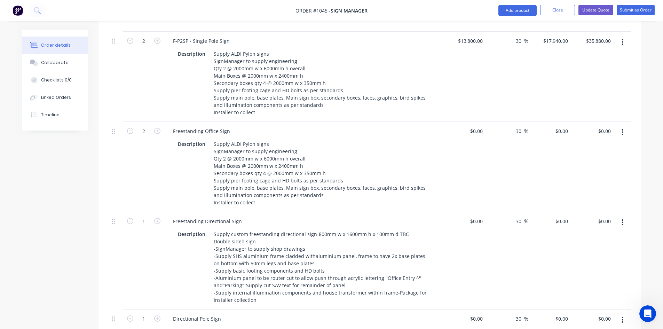
scroll to position [731, 0]
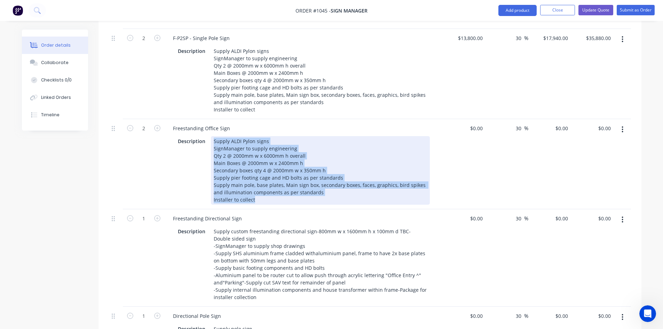
drag, startPoint x: 212, startPoint y: 122, endPoint x: 291, endPoint y: 188, distance: 103.6
click at [291, 188] on div "Freestanding Office Sign Description Supply ALDI Pylon signs SignManager to sup…" at bounding box center [304, 164] width 279 height 90
paste div
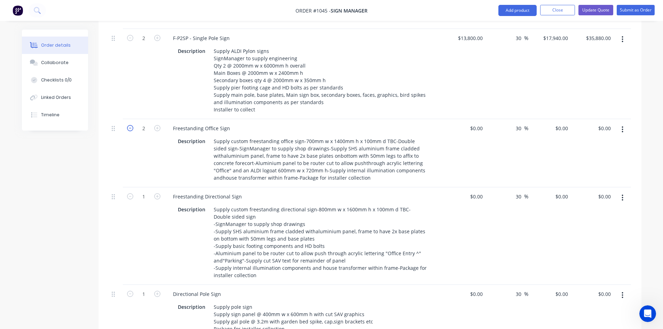
click at [131, 125] on icon "button" at bounding box center [130, 128] width 6 height 6
type input "1"
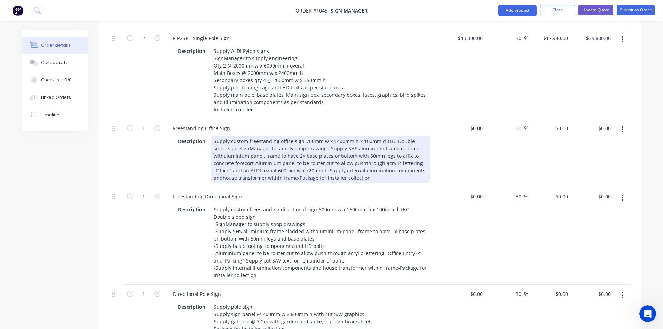
click at [381, 136] on div "Supply custom freestanding office sign-700mm w x 1400mm h x 100mm d TBC-Double …" at bounding box center [320, 159] width 219 height 47
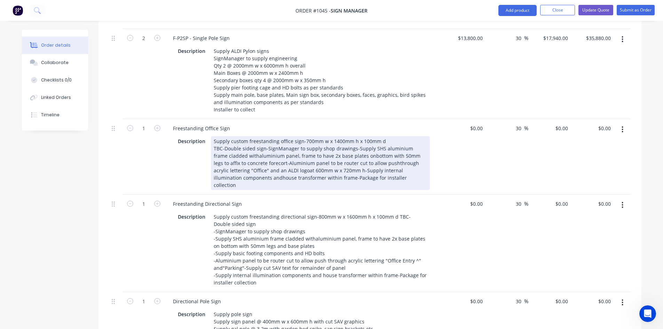
click at [378, 167] on div "Freestanding Office Sign Description Supply custom freestanding office sign-700…" at bounding box center [304, 157] width 279 height 76
click at [276, 136] on div "Supply custom freestanding office sign-700mm w x 1400mm h x 100mm d TBC-Double …" at bounding box center [320, 163] width 219 height 54
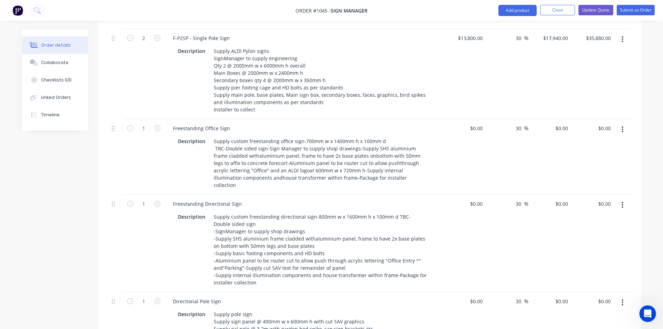
click at [381, 199] on div "Freestanding Directional Sign" at bounding box center [303, 204] width 273 height 10
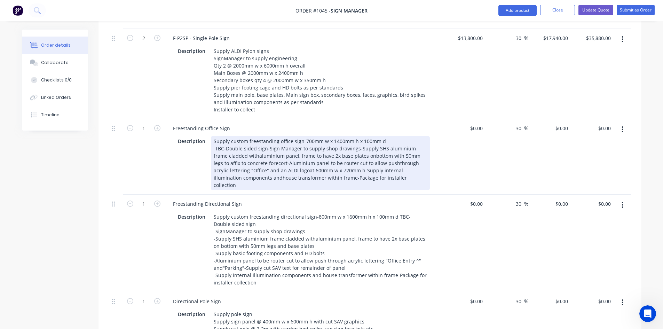
click at [356, 136] on div "Supply custom freestanding office sign-700mm w x 1400mm h x 100mm d TBC-Double …" at bounding box center [320, 163] width 219 height 54
click at [355, 138] on div "Supply custom freestanding office sign-700mm w x 1400mm h x 100mm d TBC-Double …" at bounding box center [320, 163] width 219 height 54
click at [241, 136] on div "Supply custom freestanding office sign-700mm w x 1400mm h x 100mm d TBC-Double …" at bounding box center [320, 163] width 219 height 54
click at [341, 163] on div "Supply custom freestanding office sign-700mm w x 1400mm h x 100mm d TBC-Double …" at bounding box center [320, 163] width 219 height 54
click at [376, 143] on div "Supply custom freestanding office sign-700mm w x 1400mm h x 100mm d TBC-Double …" at bounding box center [320, 163] width 219 height 54
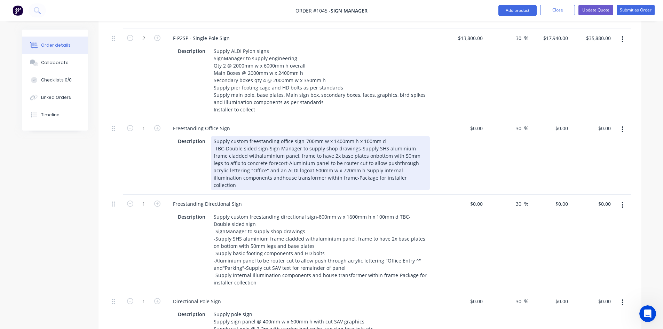
click at [366, 143] on div "Supply custom freestanding office sign-700mm w x 1400mm h x 100mm d TBC-Double …" at bounding box center [320, 163] width 219 height 54
drag, startPoint x: 389, startPoint y: 169, endPoint x: 378, endPoint y: 162, distance: 12.8
click at [389, 195] on div "Freestanding Directional Sign Description Supply custom freestanding directiona…" at bounding box center [304, 243] width 279 height 97
click at [355, 138] on div "Supply custom freestanding office sign-700mm w x 1400mm h x 100mm d TBC-Double …" at bounding box center [320, 163] width 219 height 54
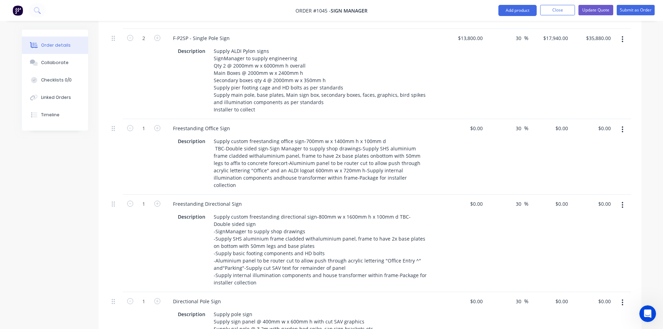
click at [392, 199] on div "Freestanding Directional Sign" at bounding box center [303, 204] width 273 height 10
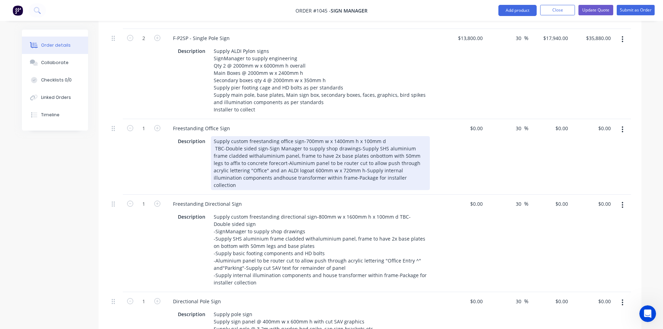
click at [243, 136] on div "Supply custom freestanding office sign-700mm w x 1400mm h x 100mm d TBC-Double …" at bounding box center [320, 163] width 219 height 54
click at [336, 166] on div "Freestanding Office Sign Description Supply custom freestanding office sign-700…" at bounding box center [304, 157] width 279 height 76
click at [355, 136] on div "Supply custom freestanding office sign-700mm w x 1400mm h x 100mm d TBC-Double …" at bounding box center [320, 163] width 219 height 54
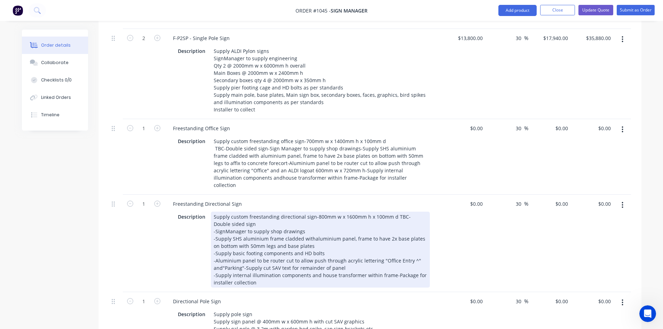
click at [370, 210] on div "Description Supply custom freestanding directional sign-800mm w x 1600mm h x 10…" at bounding box center [303, 248] width 273 height 77
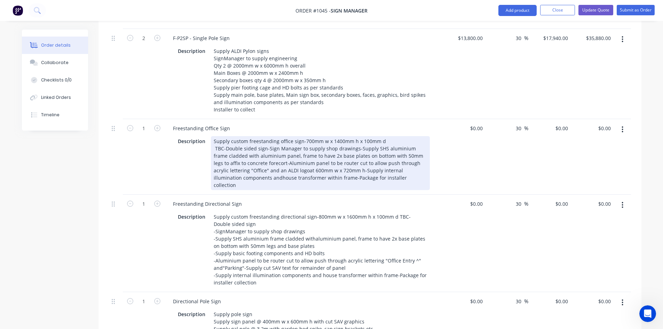
click at [421, 160] on div "Supply custom freestanding office sign-700mm w x 1400mm h x 100mm d TBC-Double …" at bounding box center [320, 163] width 219 height 54
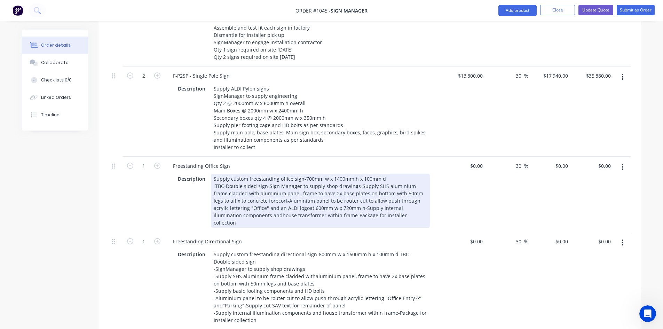
scroll to position [696, 0]
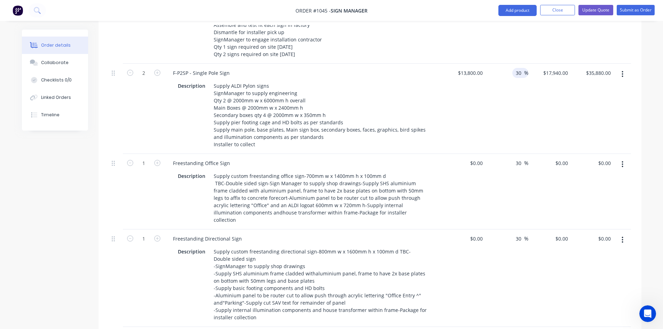
click at [522, 68] on input "30" at bounding box center [519, 73] width 9 height 10
type input "35"
type input "$18,630.00"
type input "$37,260.00"
click at [496, 98] on div "35 35 %" at bounding box center [507, 109] width 43 height 90
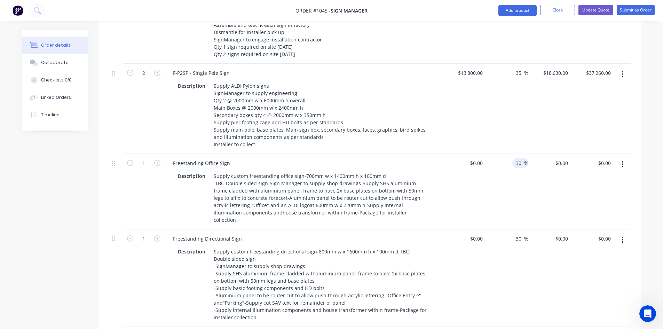
click at [521, 158] on input "30" at bounding box center [519, 163] width 9 height 10
type input "35"
click at [521, 234] on input "30" at bounding box center [519, 239] width 9 height 10
type input "35"
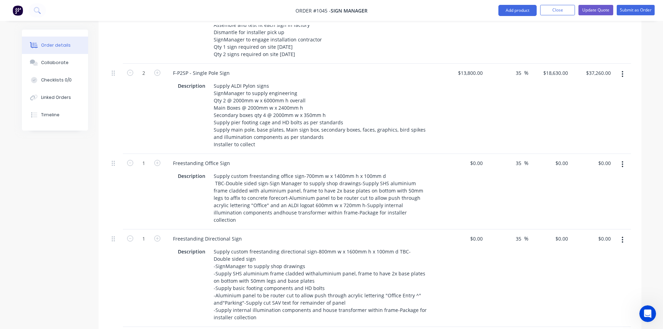
click at [525, 243] on div "35 35 %" at bounding box center [507, 277] width 43 height 97
type input "35"
click at [519, 272] on div "35 35 %" at bounding box center [507, 277] width 43 height 97
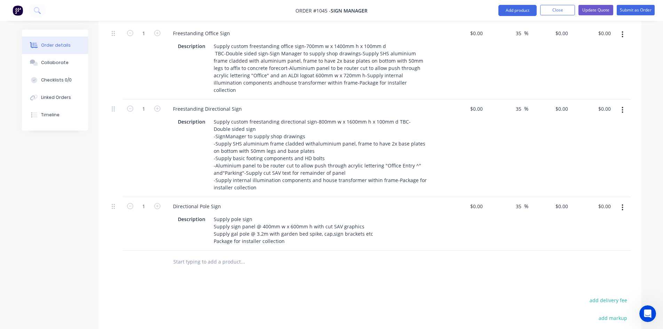
scroll to position [766, 0]
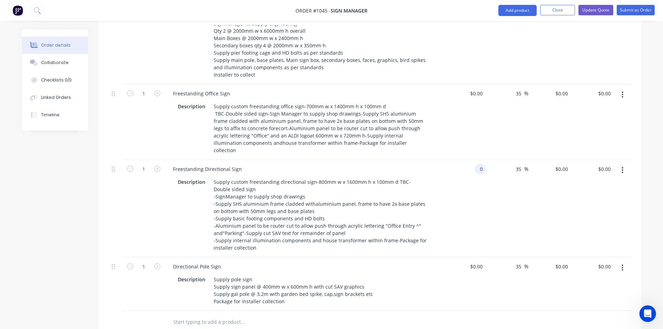
click at [482, 164] on input "0" at bounding box center [482, 169] width 8 height 10
type input "2700"
type input "0"
type input "$2,700.00"
type input "$3,645.00"
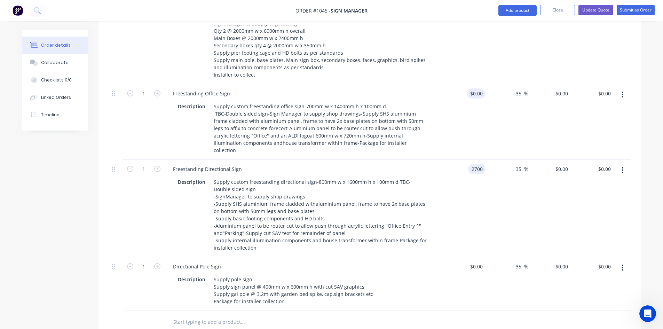
type input "$3,645.00"
click at [480, 88] on input "0" at bounding box center [478, 93] width 16 height 10
type input "$2,700.00"
type input "$3,645.00"
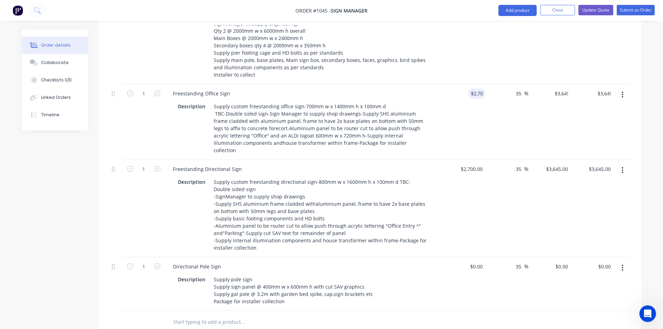
click at [461, 203] on div "$2,700.00 $2,700.00" at bounding box center [464, 208] width 43 height 97
drag, startPoint x: 464, startPoint y: 141, endPoint x: 494, endPoint y: 148, distance: 31.4
click at [492, 160] on div "1 Freestanding Directional Sign Description Supply custom freestanding directio…" at bounding box center [370, 208] width 522 height 97
type input "$3,300.00"
type input "$4,455.00"
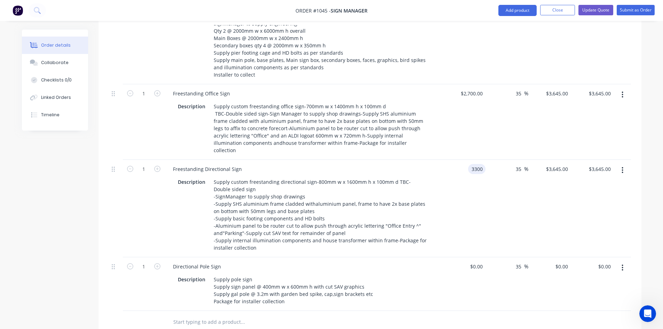
type input "$4,455.00"
click at [445, 203] on div "$3,300.00 3300" at bounding box center [464, 208] width 43 height 97
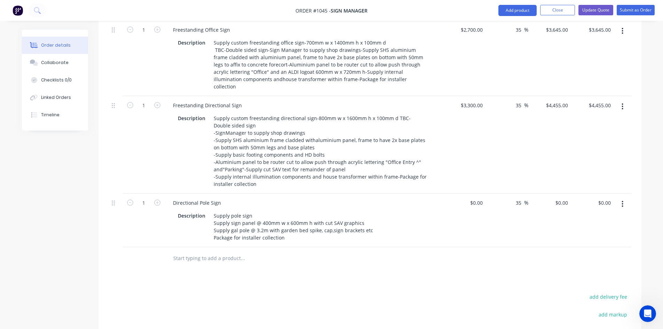
scroll to position [836, 0]
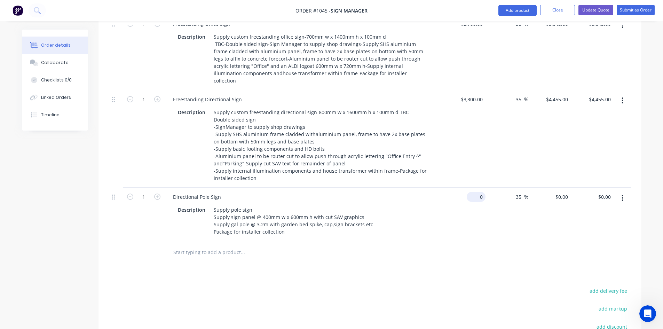
click at [479, 192] on input "0" at bounding box center [478, 197] width 16 height 10
type input "$220.00"
type input "$297.00"
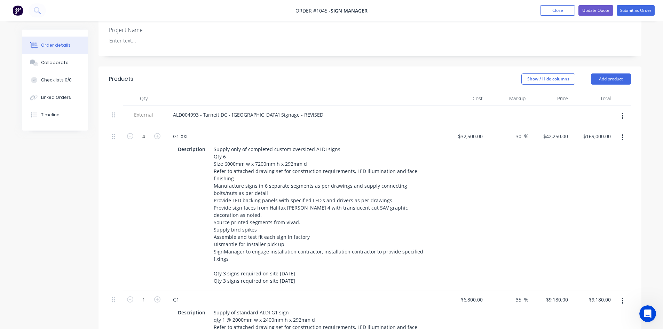
scroll to position [0, 0]
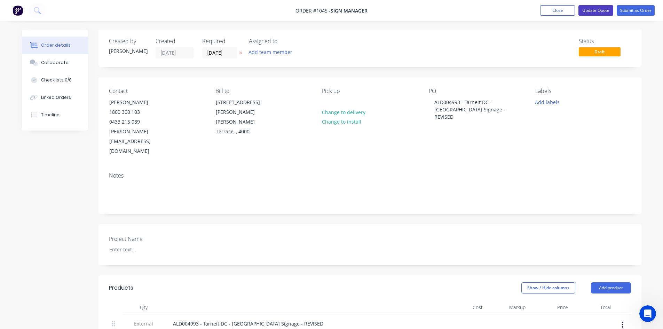
click at [594, 11] on button "Update Quote" at bounding box center [596, 10] width 35 height 10
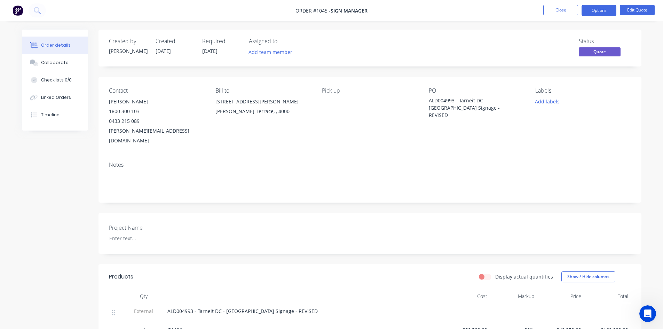
click at [594, 11] on button "Options" at bounding box center [599, 10] width 35 height 11
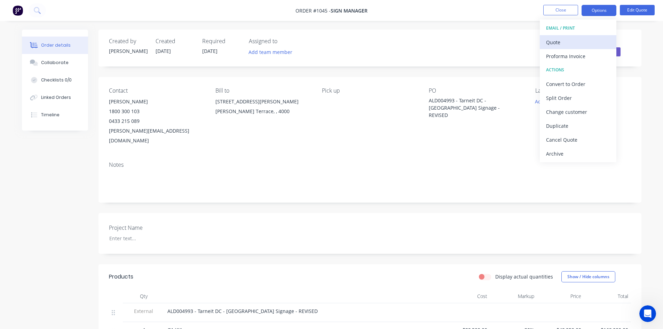
click at [574, 41] on div "Quote" at bounding box center [578, 42] width 64 height 10
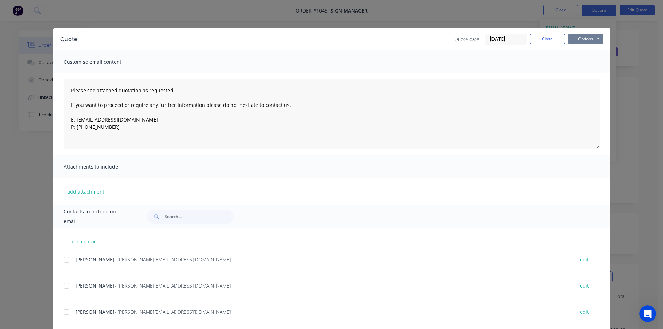
click at [572, 40] on button "Options" at bounding box center [586, 39] width 35 height 10
click at [576, 63] on button "Print" at bounding box center [591, 62] width 45 height 11
click at [552, 39] on button "Close" at bounding box center [547, 39] width 35 height 10
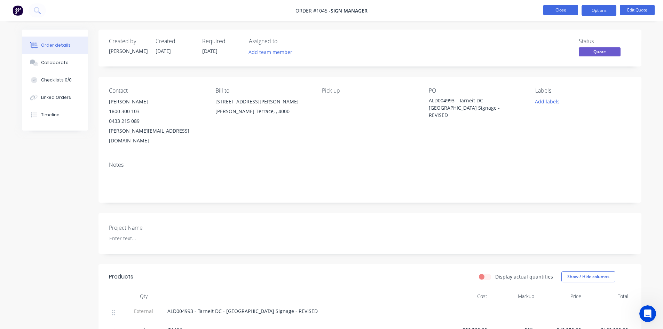
click at [559, 11] on button "Close" at bounding box center [561, 10] width 35 height 10
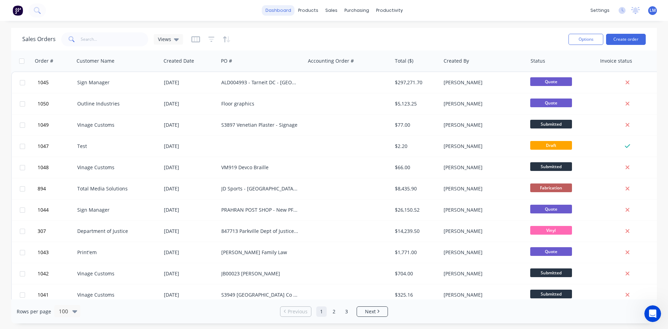
click at [280, 12] on link "dashboard" at bounding box center [278, 10] width 33 height 10
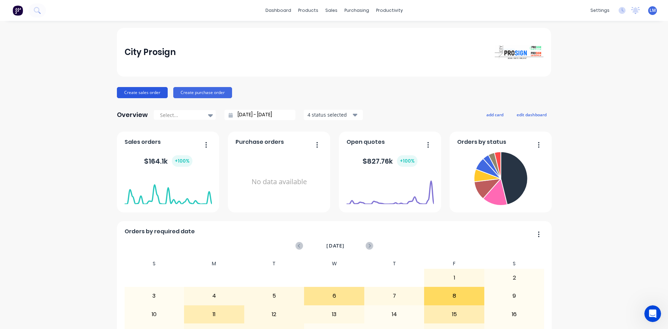
click at [139, 92] on button "Create sales order" at bounding box center [142, 92] width 51 height 11
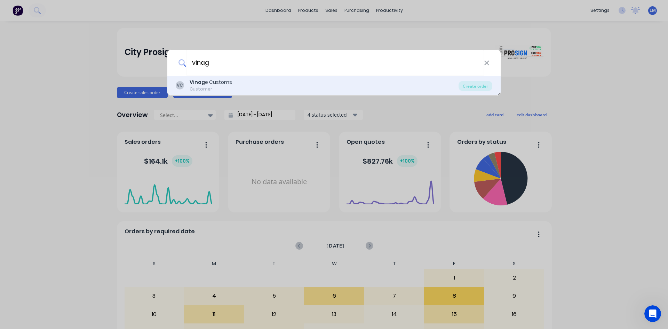
type input "vinag"
click at [237, 85] on div "VC Vinag e Customs Customer" at bounding box center [317, 86] width 283 height 14
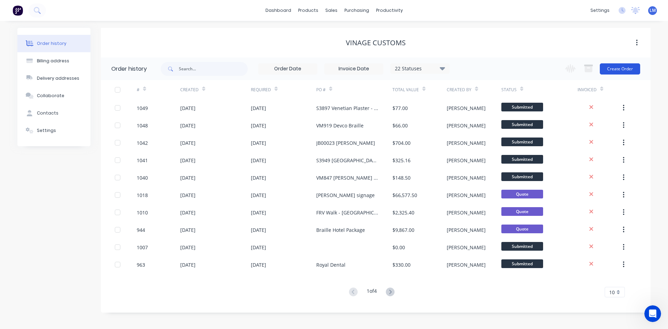
click at [621, 71] on button "Create Order" at bounding box center [620, 68] width 40 height 11
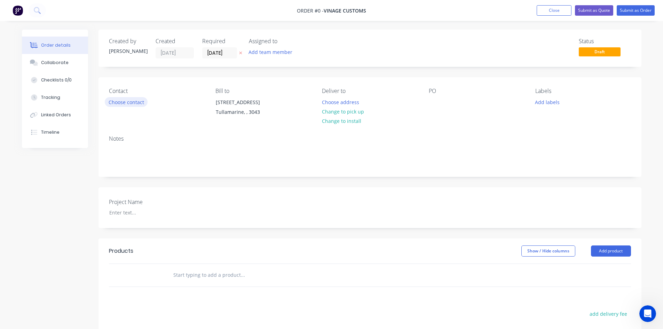
click at [117, 102] on button "Choose contact" at bounding box center [126, 101] width 43 height 9
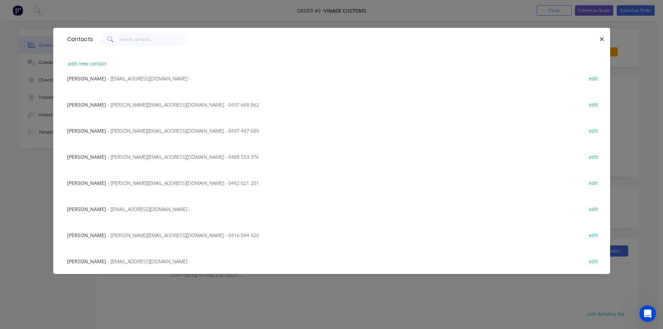
scroll to position [209, 0]
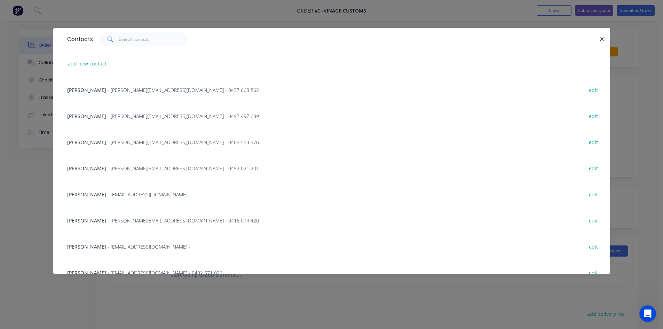
click at [121, 223] on span "- [PERSON_NAME][EMAIL_ADDRESS][DOMAIN_NAME] - 0416 094 420" at bounding box center [183, 220] width 151 height 7
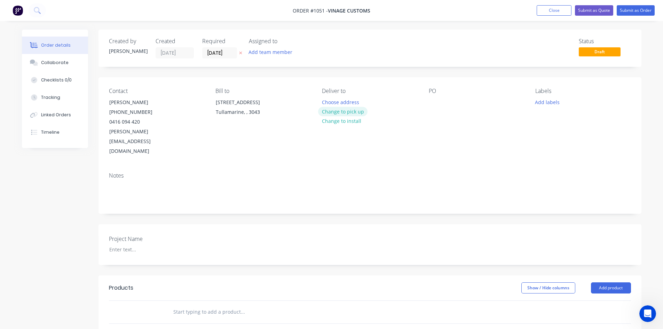
click at [355, 114] on button "Change to pick up" at bounding box center [342, 111] width 49 height 9
click at [435, 99] on div at bounding box center [434, 102] width 11 height 10
drag, startPoint x: 464, startPoint y: 103, endPoint x: 420, endPoint y: 106, distance: 44.6
click at [420, 106] on div "Contact [PERSON_NAME] [PHONE_NUMBER] [PERSON_NAME][EMAIL_ADDRESS][DOMAIN_NAME] …" at bounding box center [370, 121] width 543 height 89
copy div "PLUS STUDIO"
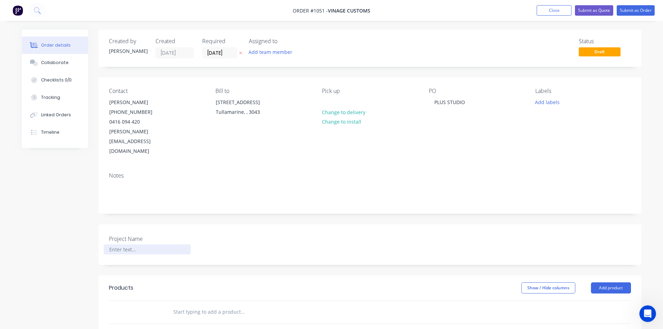
click at [123, 244] on div at bounding box center [147, 249] width 87 height 10
paste div
click at [254, 276] on header "Products Show / Hide columns Add product" at bounding box center [370, 287] width 543 height 25
click at [130, 244] on div at bounding box center [147, 249] width 87 height 10
click at [303, 305] on input "text" at bounding box center [242, 312] width 139 height 14
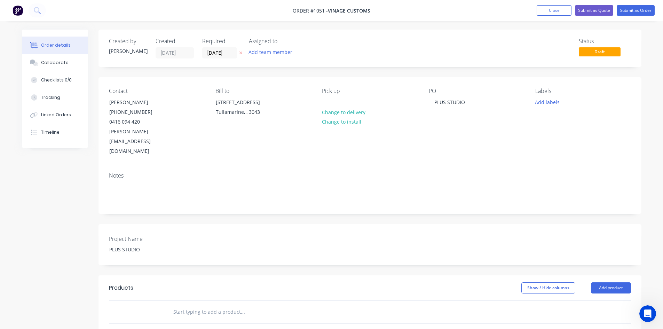
click at [203, 305] on input "text" at bounding box center [242, 312] width 139 height 14
type input "misc"
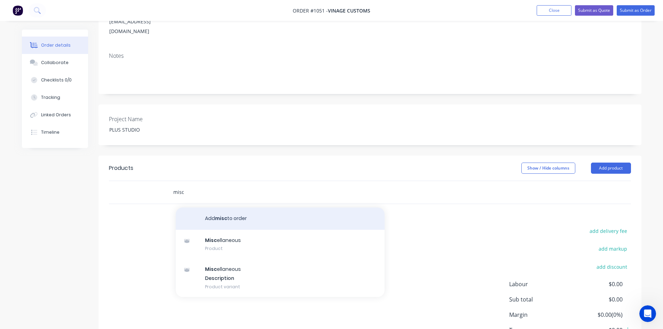
scroll to position [118, 0]
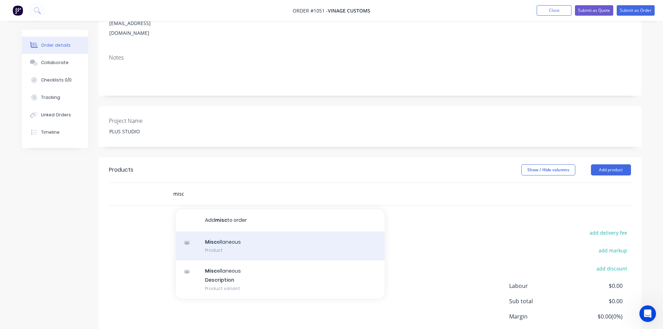
click at [241, 232] on div "Misc ellaneous Product" at bounding box center [280, 246] width 209 height 29
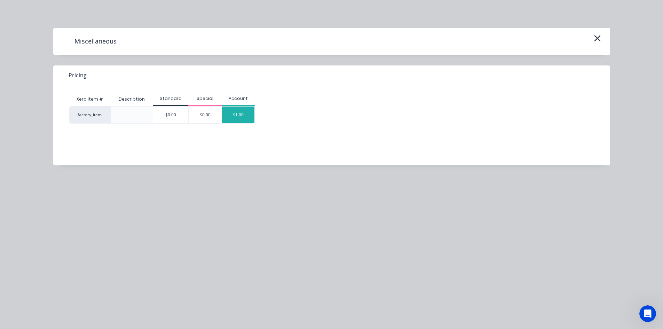
click at [236, 117] on div "$1.00" at bounding box center [238, 115] width 33 height 17
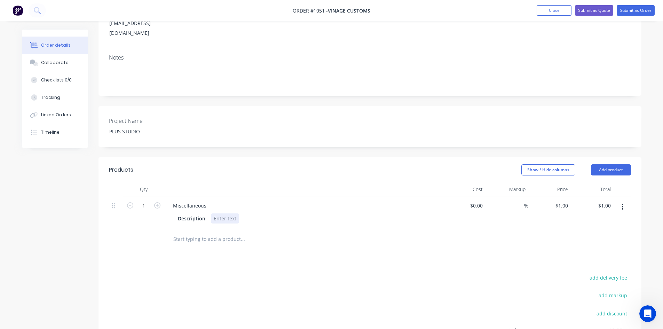
click at [230, 213] on div at bounding box center [225, 218] width 28 height 10
paste div
click at [293, 245] on div "Products Show / Hide columns Add product Qty Cost Markup Price Total 1 Miscella…" at bounding box center [370, 287] width 543 height 260
click at [265, 213] on div "5mm Router cut brass 172mm H – PLUS STUDIO text + R trademarkFinish - TBC" at bounding box center [305, 218] width 189 height 10
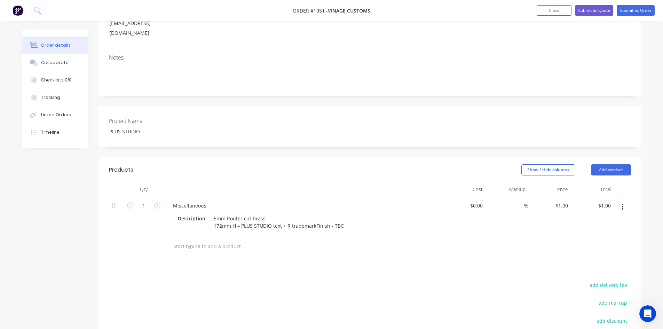
click at [303, 260] on div "Products Show / Hide columns Add product Qty Cost Markup Price Total 1 Miscella…" at bounding box center [370, 291] width 543 height 268
click at [314, 213] on div "5mm Router cut brass 172mm H – PLUS STUDIO text + R trademarkFinish - TBC" at bounding box center [279, 221] width 136 height 17
click at [322, 256] on div "Products Show / Hide columns Add product Qty Cost Markup Price Total 1 Miscella…" at bounding box center [370, 294] width 543 height 275
click at [479, 201] on input at bounding box center [478, 206] width 16 height 10
type input "$590.00"
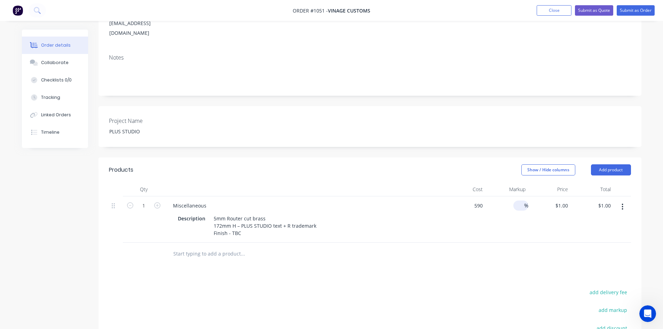
type input "$590.00"
click at [522, 201] on input at bounding box center [520, 206] width 8 height 10
type input "45"
type input "$855.50"
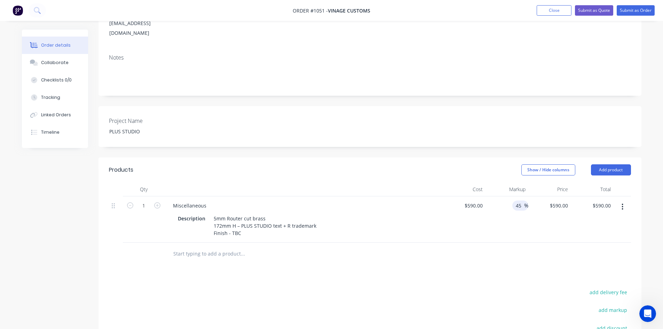
type input "$855.50"
click at [497, 264] on div "Products Show / Hide columns Add product Qty Cost Markup Price Total 1 Miscella…" at bounding box center [370, 294] width 543 height 275
click at [586, 13] on button "Submit as Quote" at bounding box center [594, 10] width 38 height 10
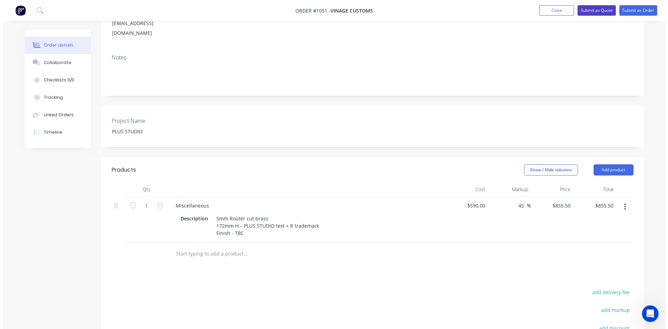
scroll to position [0, 0]
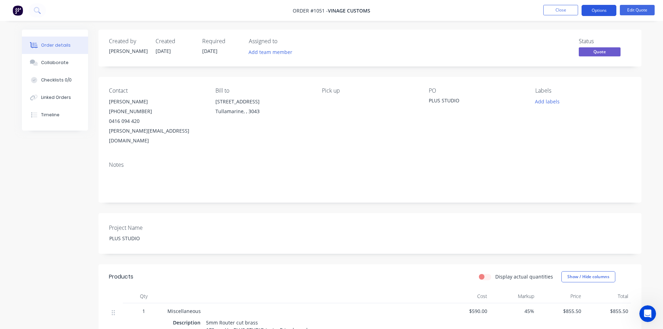
click at [591, 11] on button "Options" at bounding box center [599, 10] width 35 height 11
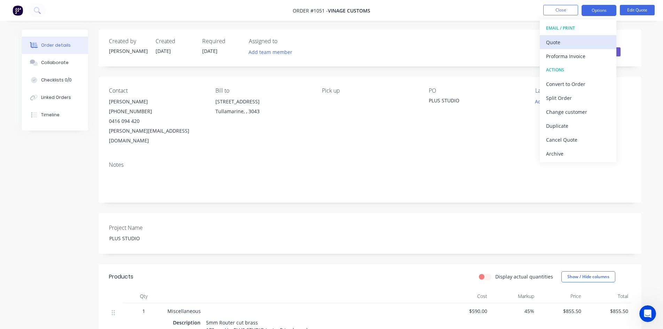
click at [573, 42] on div "Quote" at bounding box center [578, 42] width 64 height 10
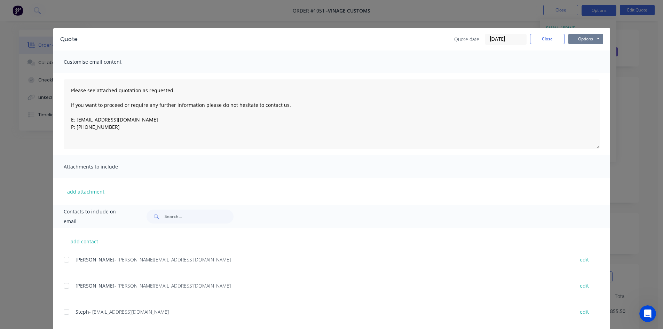
click at [577, 39] on button "Options" at bounding box center [586, 39] width 35 height 10
click at [578, 60] on button "Print" at bounding box center [591, 62] width 45 height 11
click at [553, 40] on button "Close" at bounding box center [547, 39] width 35 height 10
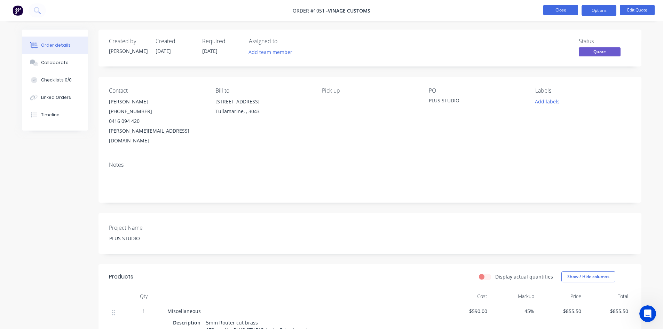
click at [560, 10] on button "Close" at bounding box center [561, 10] width 35 height 10
